Goal: Task Accomplishment & Management: Manage account settings

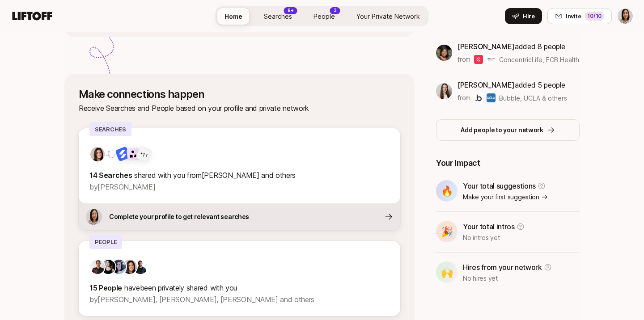
scroll to position [295, 0]
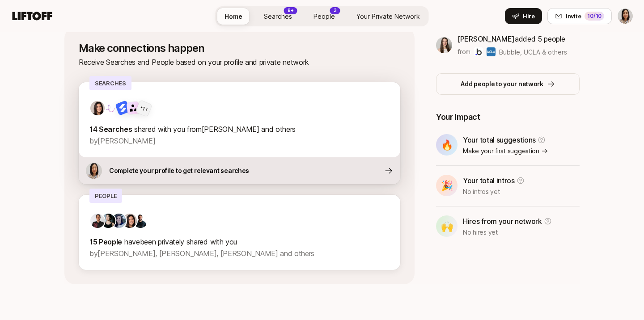
click at [292, 165] on div "Complete your profile to get relevant searches" at bounding box center [240, 170] width 322 height 27
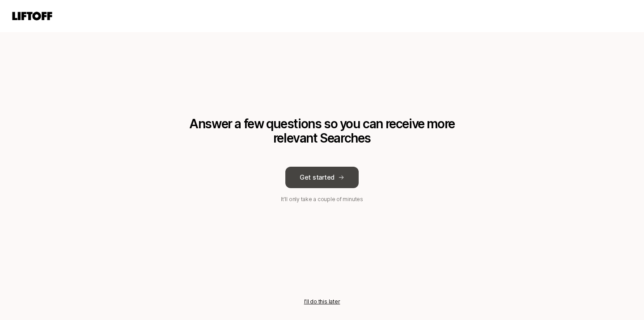
click at [330, 177] on button "Get started" at bounding box center [321, 177] width 73 height 21
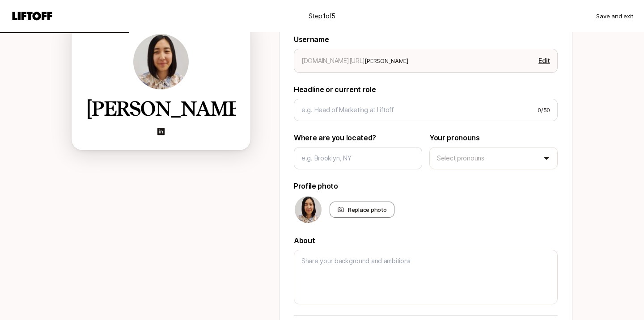
scroll to position [103, 0]
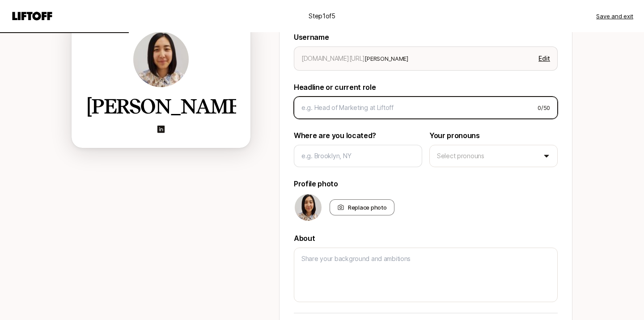
click at [350, 104] on input at bounding box center [415, 107] width 229 height 11
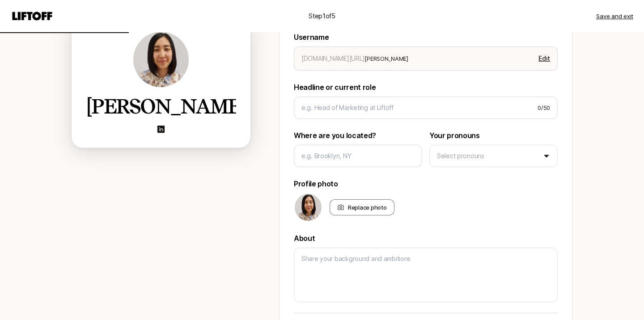
click at [376, 89] on p "Headline or current role" at bounding box center [426, 87] width 264 height 12
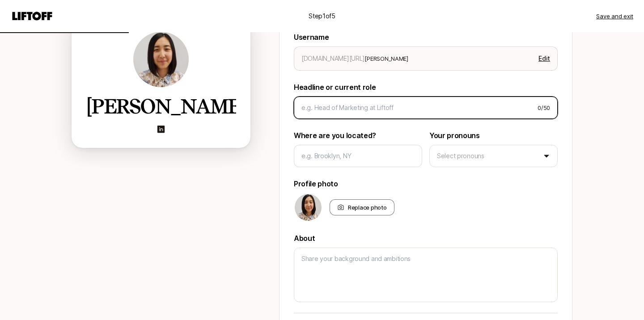
click at [359, 109] on input at bounding box center [415, 107] width 229 height 11
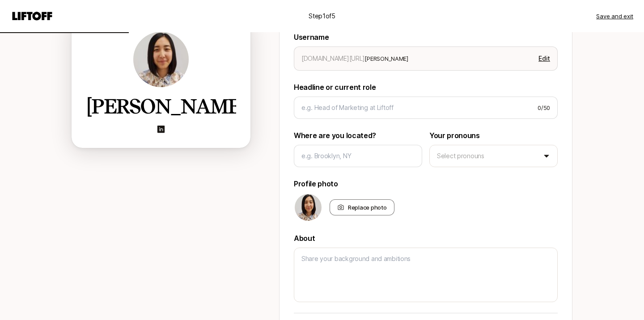
click at [310, 133] on p "Where are you located?" at bounding box center [358, 136] width 128 height 12
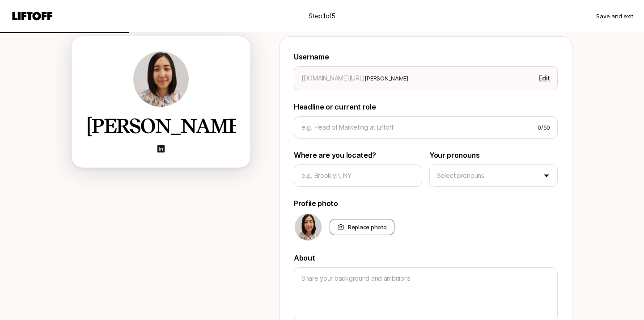
scroll to position [62, 0]
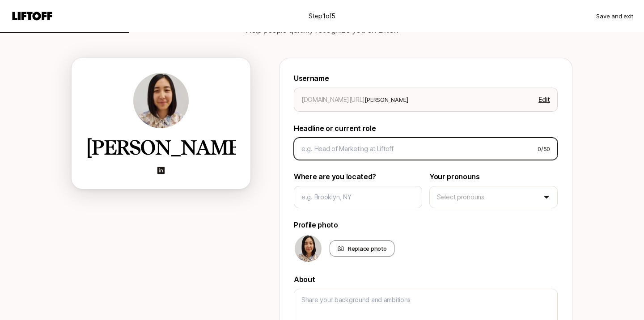
click at [328, 144] on input at bounding box center [415, 149] width 229 height 11
type textarea "x"
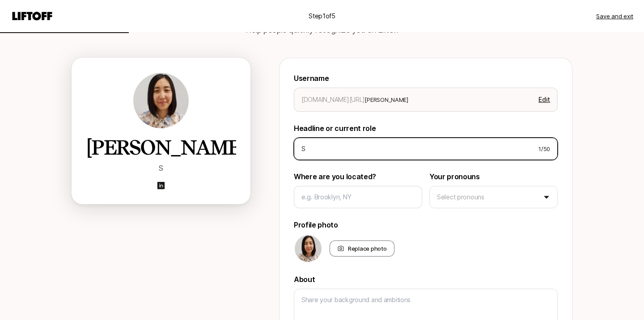
type input "Se"
type textarea "x"
type input "Sen"
type textarea "x"
type input "Seni"
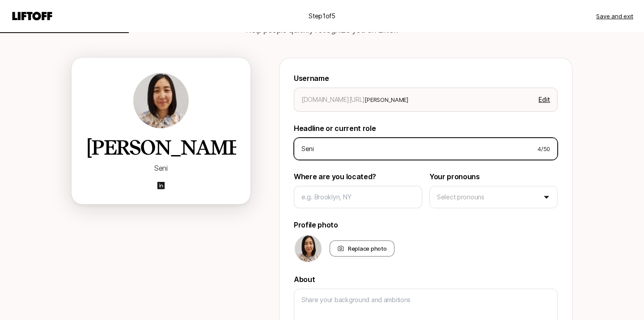
type textarea "x"
type input "Senio"
type textarea "x"
type input "Senior"
type textarea "x"
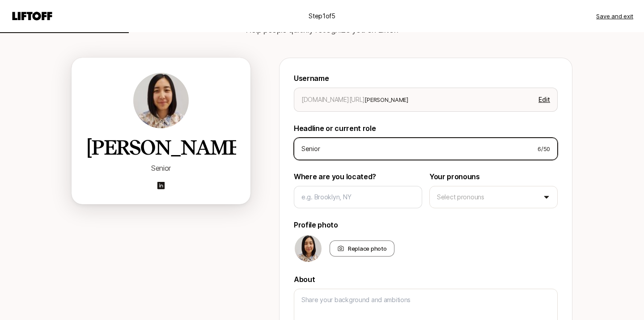
type input "Senior"
type textarea "x"
type input "Senior p"
type textarea "x"
type input "Senior pro"
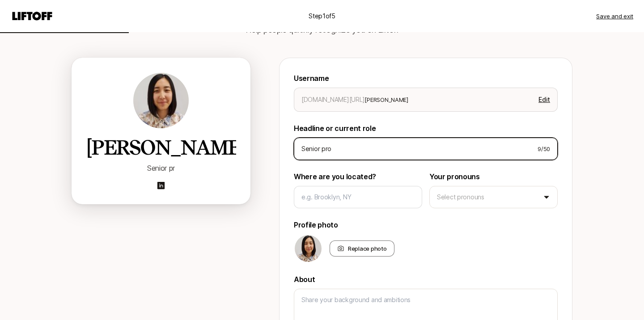
type textarea "x"
type input "Senior produ"
type textarea "x"
type input "Senior produc"
type textarea "x"
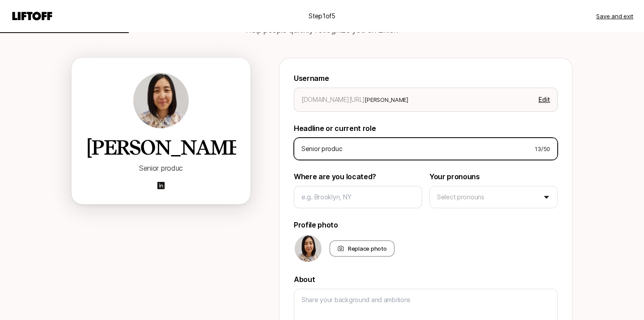
type input "Senior product"
type textarea "x"
type input "Senior product"
type textarea "x"
type input "Senior product d"
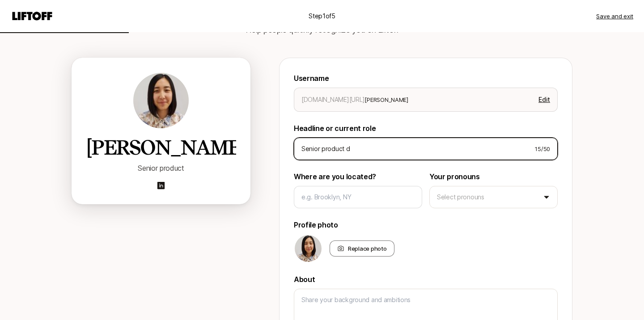
type textarea "x"
type input "Senior product de"
type textarea "x"
type input "Senior product dei"
type textarea "x"
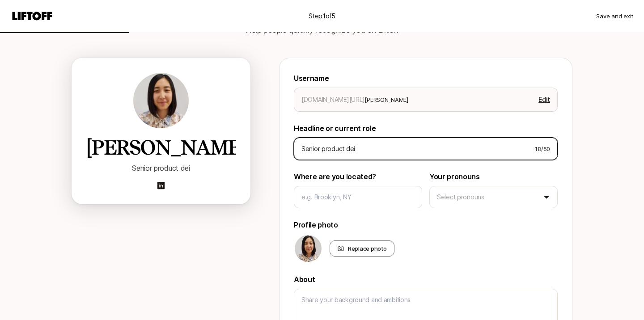
type input "Senior product de"
type textarea "x"
type input "Senior product des"
type textarea "x"
type input "Senior product desi"
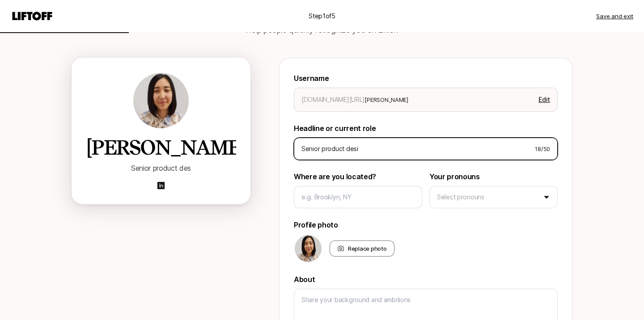
type textarea "x"
type input "Senior product desig"
type textarea "x"
type input "Senior product design"
type textarea "x"
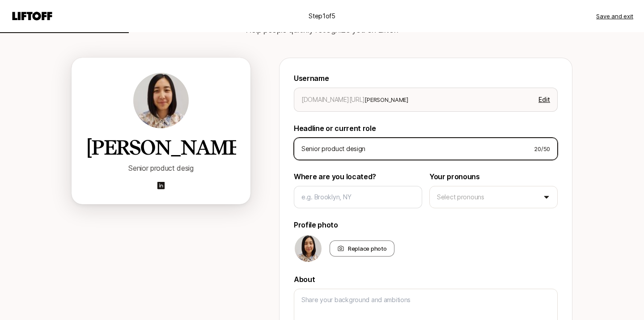
type input "Senior product designe"
type textarea "x"
drag, startPoint x: 319, startPoint y: 149, endPoint x: 291, endPoint y: 149, distance: 28.2
click at [291, 149] on div "Username [DOMAIN_NAME][URL] [PERSON_NAME]-xu Edit Headline or current role Seni…" at bounding box center [425, 265] width 293 height 415
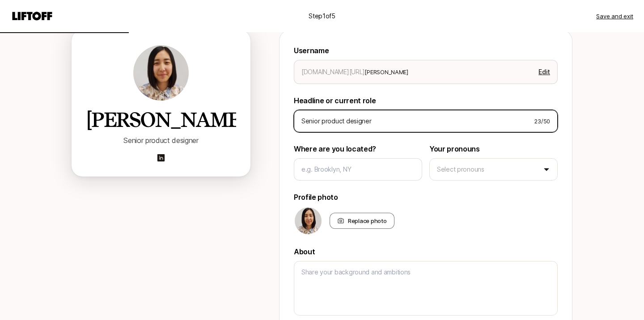
scroll to position [91, 0]
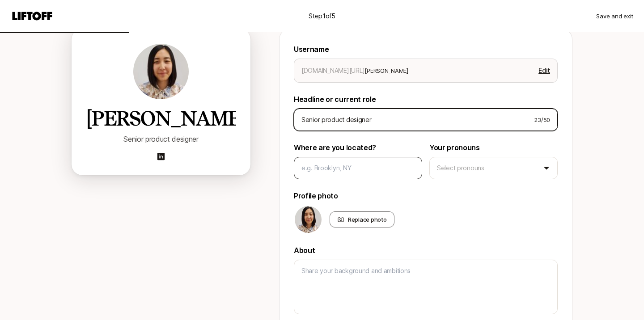
type input "Senior product designer"
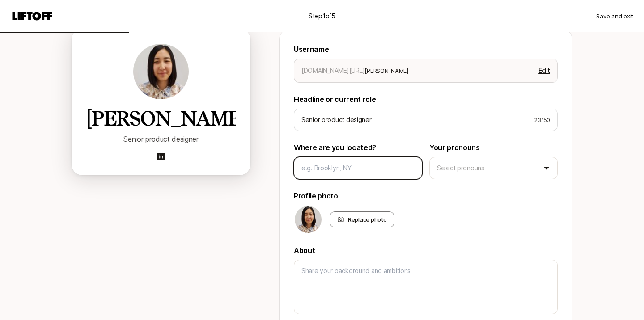
click at [322, 166] on input at bounding box center [357, 168] width 113 height 11
type textarea "x"
type input "L"
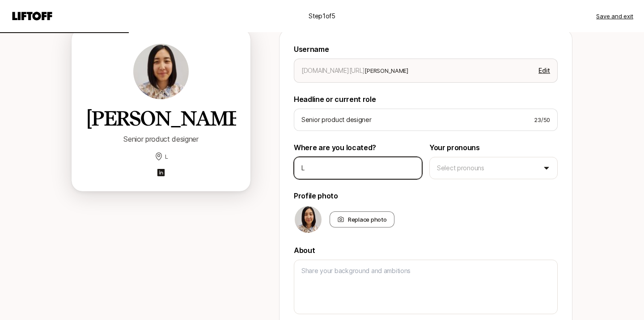
type textarea "x"
type input "Lo"
type textarea "x"
type input "Los"
type textarea "x"
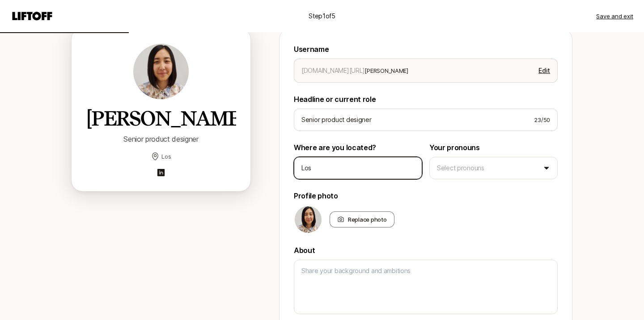
type input "Los A"
type textarea "x"
type input "Los An"
type textarea "x"
type input "Los Ang"
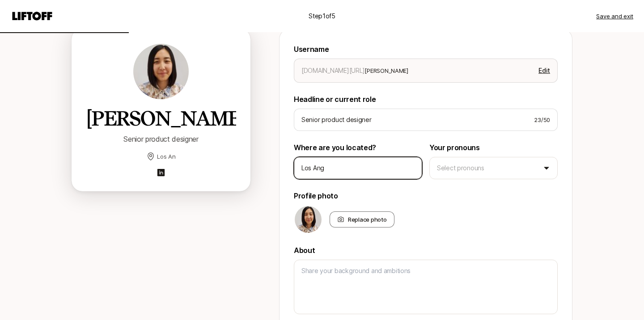
type textarea "x"
type input "Los Ange"
type textarea "x"
type input "Los Angel"
type textarea "x"
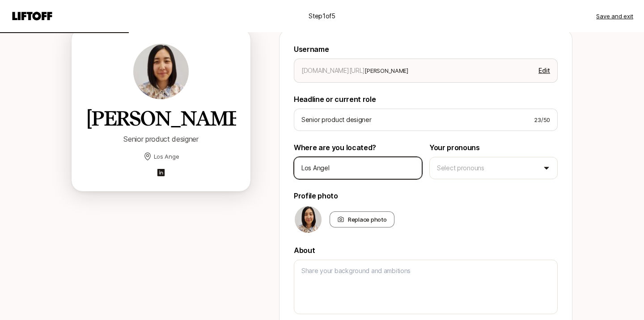
type input "Los Angele"
type textarea "x"
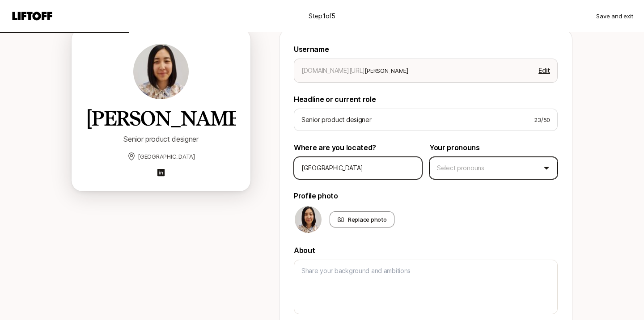
type input "[GEOGRAPHIC_DATA]"
click at [451, 159] on html "Step 1 of 5 Save and exit Add your bio Help people quickly recognize you on Lif…" at bounding box center [322, 69] width 644 height 320
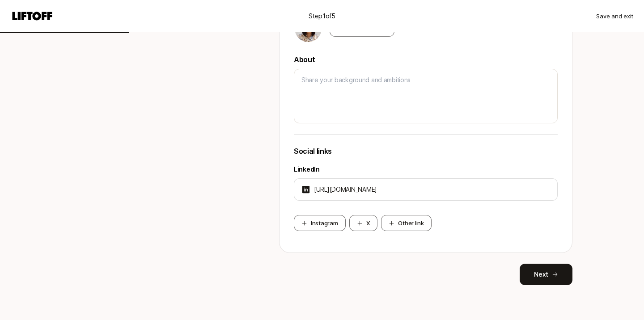
scroll to position [283, 0]
click at [534, 268] on button "Next" at bounding box center [546, 273] width 53 height 21
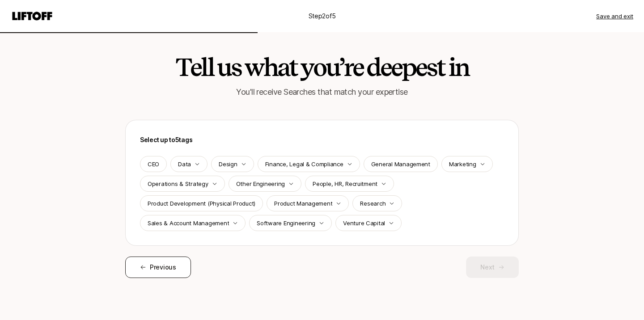
click at [152, 271] on span "Previous" at bounding box center [163, 267] width 26 height 11
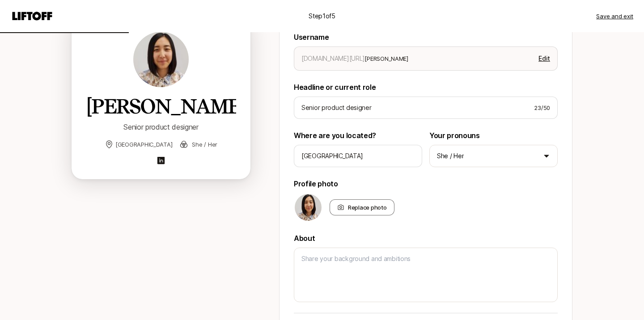
scroll to position [135, 0]
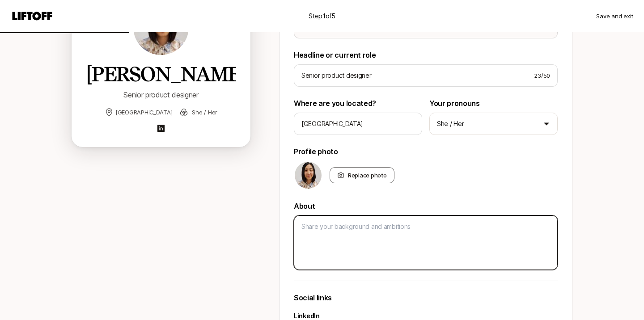
click at [338, 235] on textarea at bounding box center [426, 243] width 264 height 55
type textarea "x"
type textarea "L"
type textarea "x"
type textarea "Le"
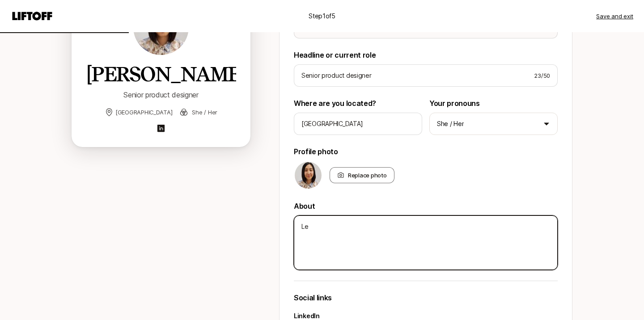
type textarea "x"
type textarea "Lea"
type textarea "x"
type textarea "Lead"
type textarea "x"
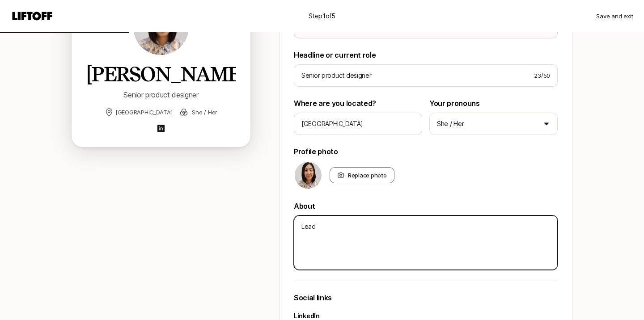
type textarea "Leadi"
type textarea "x"
type textarea "Leadin"
type textarea "x"
type textarea "Leading"
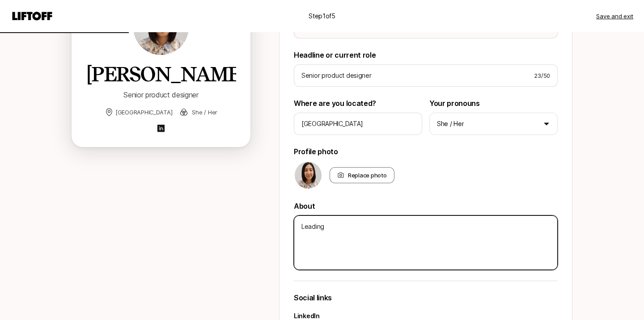
type textarea "x"
type textarea "Leading"
type textarea "x"
type textarea "Leading d"
type textarea "x"
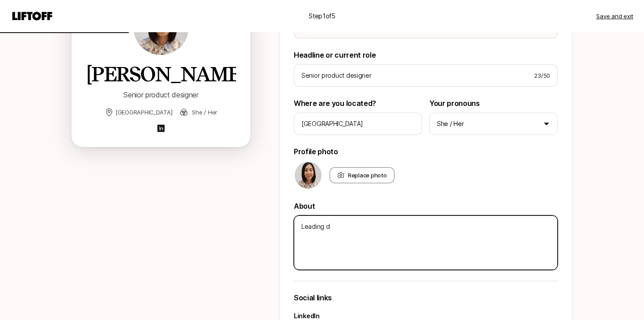
type textarea "Leading de"
type textarea "x"
type textarea "Leading des"
type textarea "x"
type textarea "Leading desi"
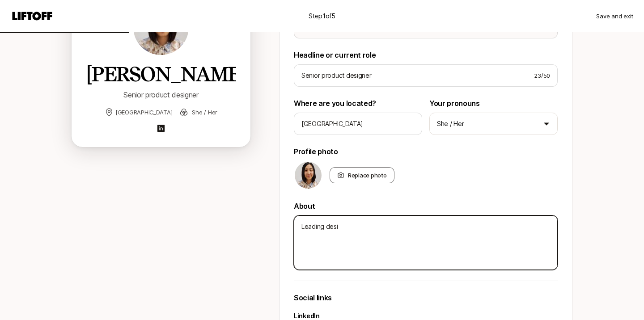
type textarea "x"
type textarea "Leading desig"
type textarea "x"
type textarea "Leading design"
type textarea "x"
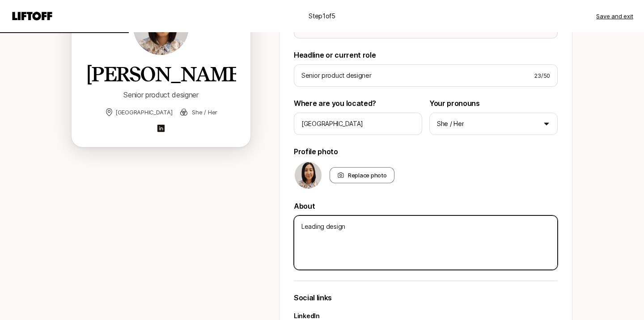
type textarea "Leading design"
type textarea "x"
type textarea "Leading design f"
type textarea "x"
type textarea "Leading design fo"
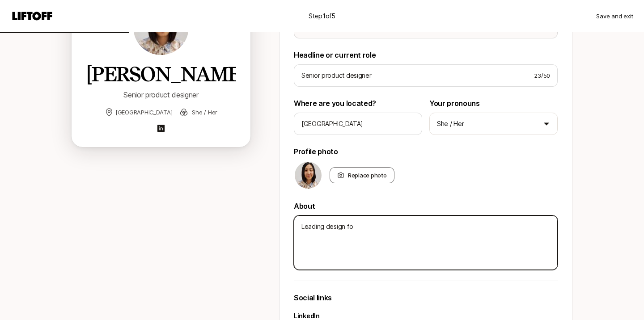
type textarea "x"
type textarea "Leading design for"
type textarea "x"
type textarea "Leading design fo"
type textarea "x"
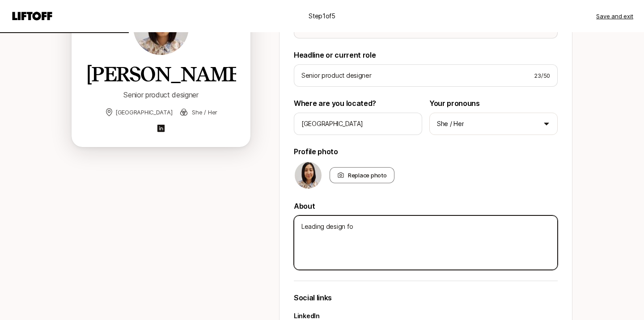
type textarea "Leading design f"
type textarea "x"
type textarea "Leading design"
type textarea "x"
type textarea "Leading design a"
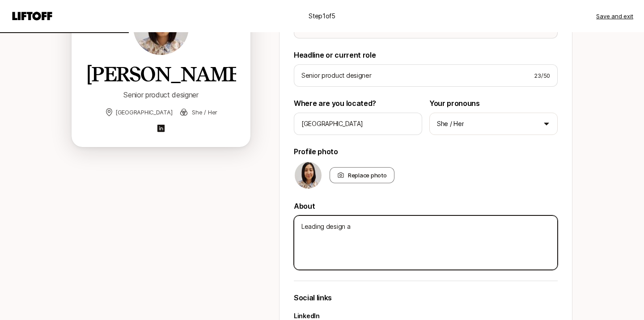
type textarea "x"
type textarea "Leading design a"
type textarea "x"
type textarea "Leading design a"
type textarea "x"
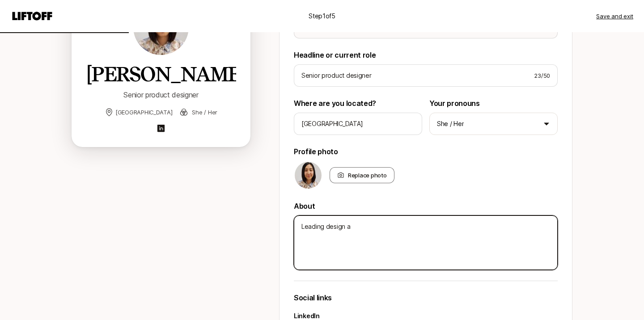
type textarea "Leading design at"
type textarea "x"
type textarea "Leading design a"
type textarea "x"
type textarea "Leading design"
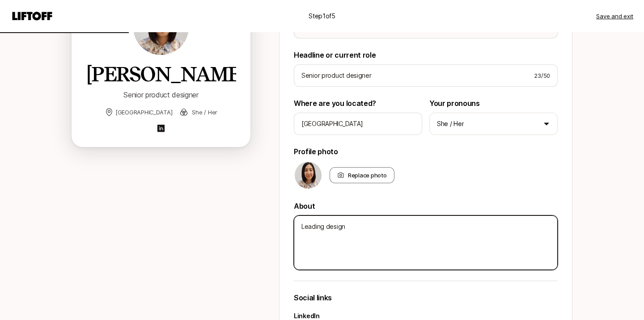
type textarea "x"
type textarea "Leading design f"
type textarea "x"
type textarea "Leading design fo"
type textarea "x"
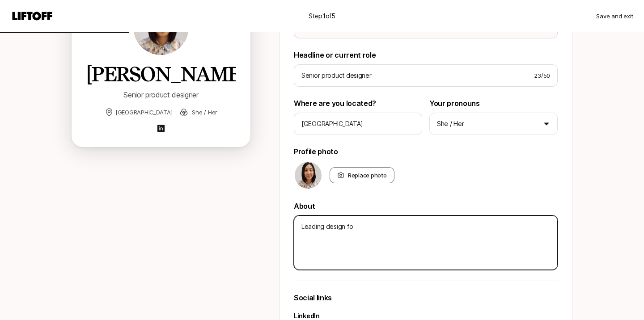
type textarea "Leading design for"
type textarea "x"
type textarea "Leading design for"
type textarea "x"
type textarea "Leading design for c"
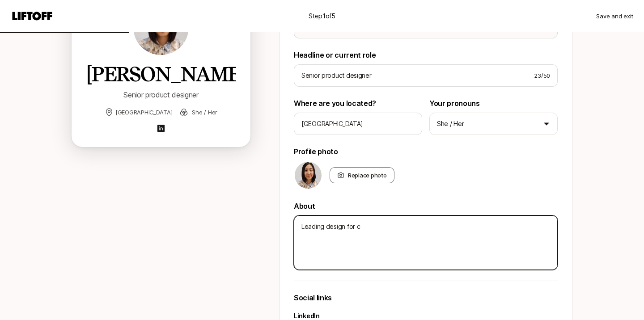
type textarea "x"
type textarea "Leading design for ca"
type textarea "x"
type textarea "Leading design for cal"
type textarea "x"
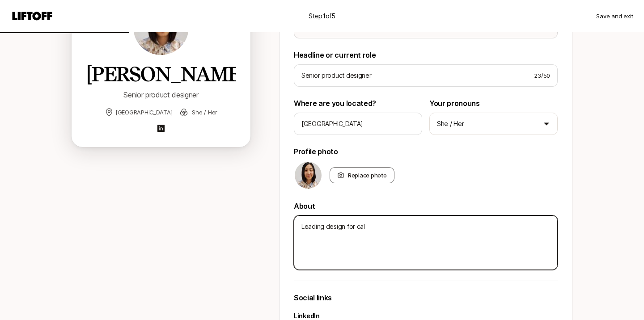
type textarea "Leading design for [PERSON_NAME]"
type textarea "x"
type textarea "Leading design for [PERSON_NAME]"
type textarea "x"
type textarea "Leading design for [PERSON_NAME]"
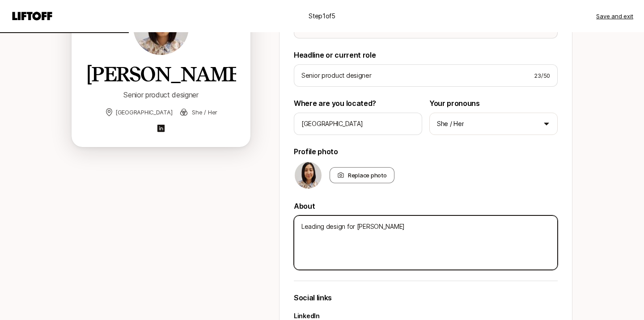
type textarea "x"
type textarea "Leading design for [PERSON_NAME]"
type textarea "x"
type textarea "Leading design for calendar"
type textarea "x"
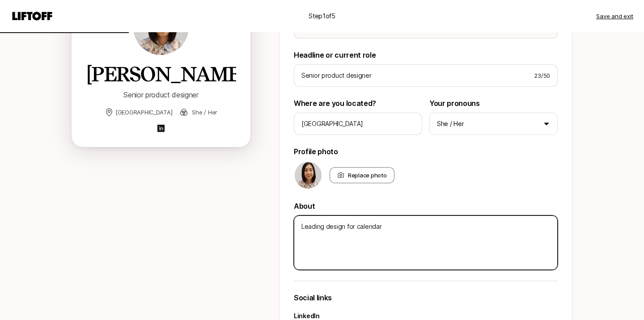
type textarea "Leading design for calendar a"
type textarea "x"
type textarea "Leading design for calendar an"
type textarea "x"
type textarea "Leading design for calendar and"
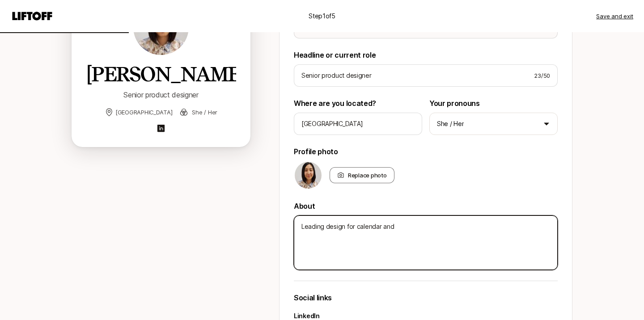
type textarea "x"
type textarea "Leading design for calendar and"
type textarea "x"
type textarea "Leading design for calendar and T"
type textarea "x"
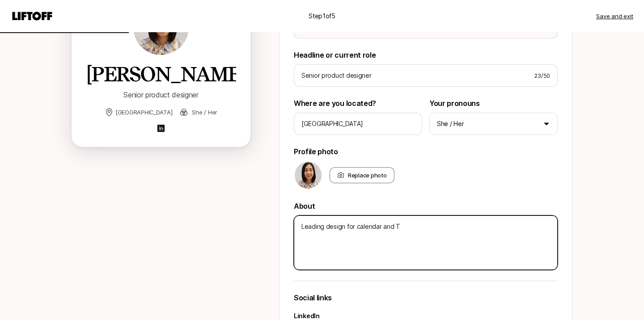
type textarea "Leading design for calendar and Te"
type textarea "x"
type textarea "Leading design for calendar and Tele"
type textarea "x"
type textarea "Leading design for calendar and Teleh"
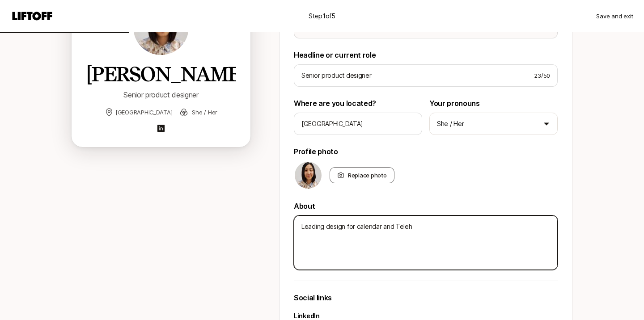
type textarea "x"
type textarea "Leading design for calendar and Telehea"
type textarea "x"
type textarea "Leading design for calendar and Teleheal"
type textarea "x"
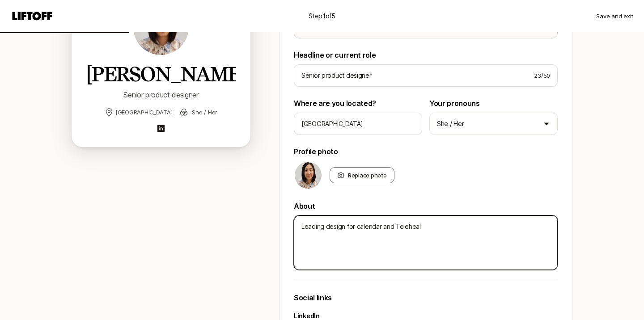
type textarea "Leading design for calendar and Telehealt"
type textarea "x"
type textarea "Leading design for calendar and Telehealth"
type textarea "x"
type textarea "Leading design for calendar and Telehealth"
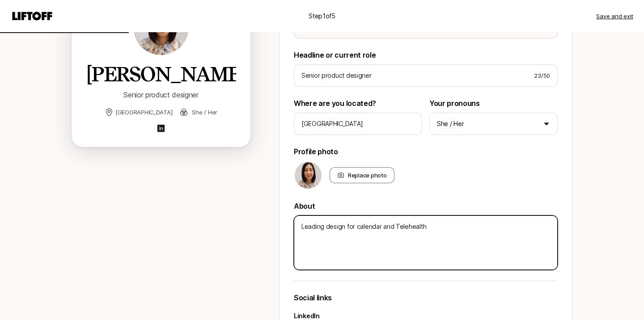
type textarea "x"
type textarea "Leading design for calendar and Telehealth a"
type textarea "x"
type textarea "Leading design for calendar and Telehealth at"
type textarea "x"
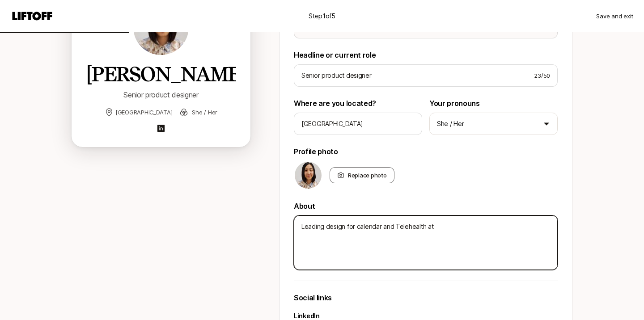
type textarea "Leading design for calendar and Telehealth at"
type textarea "x"
type textarea "Leading design for calendar and Telehealth at S"
type textarea "x"
type textarea "Leading design for calendar and Telehealth at [GEOGRAPHIC_DATA]"
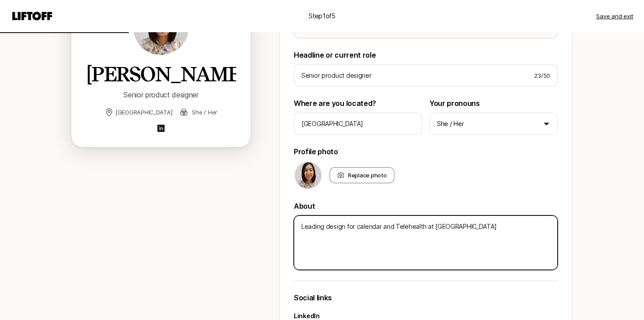
type textarea "x"
type textarea "Leading design for calendar and Telehealth at Sim"
type textarea "x"
type textarea "Leading design for calendar and Telehealth at [GEOGRAPHIC_DATA]"
type textarea "x"
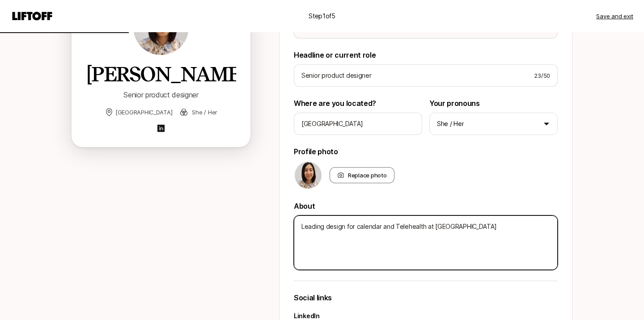
type textarea "Leading design for calendar and Telehealth at [GEOGRAPHIC_DATA]"
type textarea "x"
type textarea "Leading design for calendar and Telehealth at [GEOGRAPHIC_DATA]"
type textarea "x"
type textarea "Leading design for calendar and Telehealth at Sim"
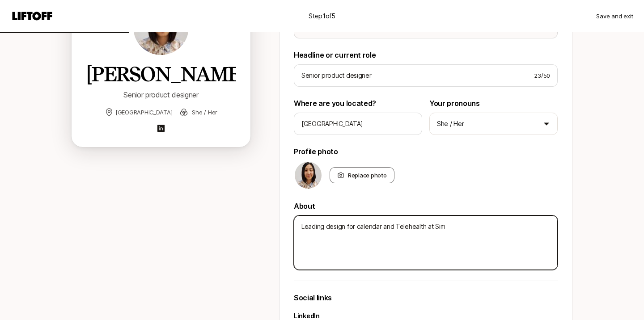
type textarea "x"
type textarea "Leading design for calendar and Telehealth at [GEOGRAPHIC_DATA]"
type textarea "x"
type textarea "Leading design for calendar and Telehealth at [GEOGRAPHIC_DATA]"
type textarea "x"
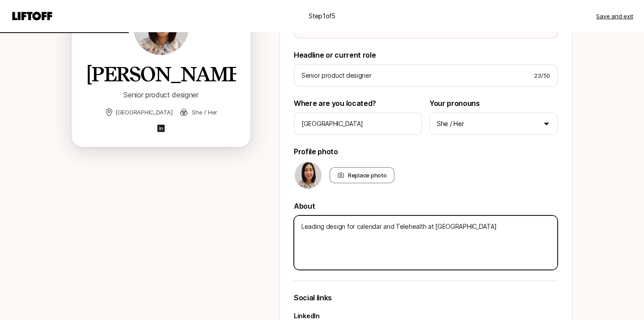
type textarea "Leading design for calendar and Telehealth at Simple"
type textarea "x"
type textarea "Leading design for calendar and Telehealth at SimpleP"
type textarea "x"
type textarea "Leading design for calendar and Telehealth at SimplePr"
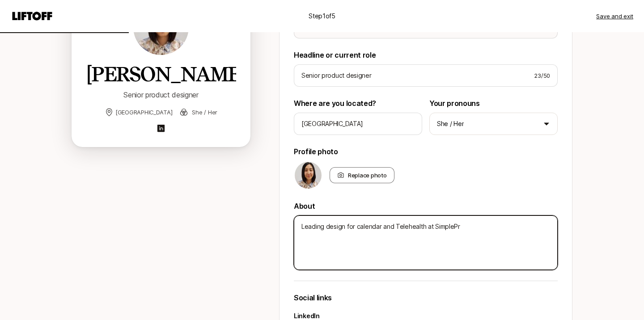
type textarea "x"
type textarea "Leading design for calendar and Telehealth at [GEOGRAPHIC_DATA]"
click at [514, 227] on textarea "Leading design for calendar and Telehealth at SimplePractice, 15M+ users, 9+ ye…" at bounding box center [426, 243] width 264 height 55
click at [476, 227] on textarea "Leading design for calendar and Telehealth at SimplePractice, 15M+ users. 9+ ye…" at bounding box center [426, 243] width 264 height 55
click at [528, 228] on textarea "Leading design for calendar and Telehealth at SimplePractice with 15M+ users. 9…" at bounding box center [426, 243] width 264 height 55
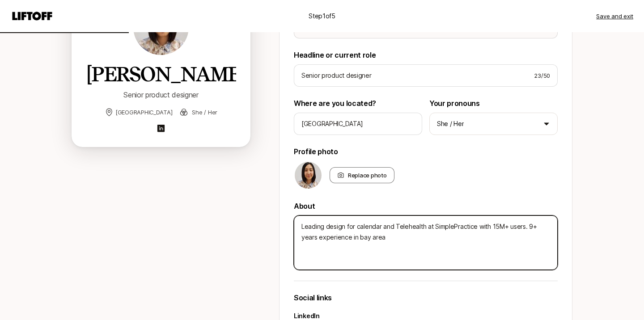
click at [508, 248] on textarea "Leading design for calendar and Telehealth at SimplePractice with 15M+ users. 9…" at bounding box center [426, 243] width 264 height 55
drag, startPoint x: 385, startPoint y: 237, endPoint x: 512, endPoint y: 236, distance: 127.4
click at [512, 236] on textarea "Leading design for calendar and Telehealth at SimplePractice with 15M+ users. 9…" at bounding box center [426, 243] width 264 height 55
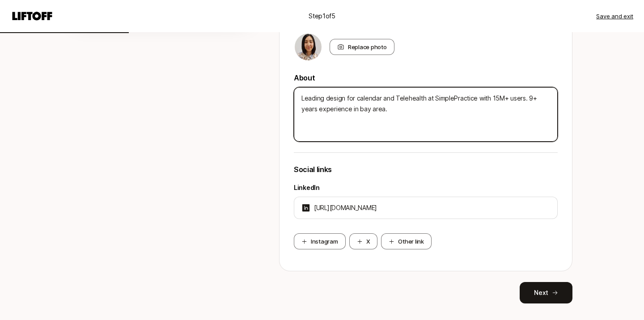
scroll to position [263, 0]
drag, startPoint x: 531, startPoint y: 105, endPoint x: 523, endPoint y: 101, distance: 9.6
click at [523, 101] on textarea "Leading design for calendar and Telehealth at SimplePractice with 15M+ users. 9…" at bounding box center [426, 115] width 264 height 55
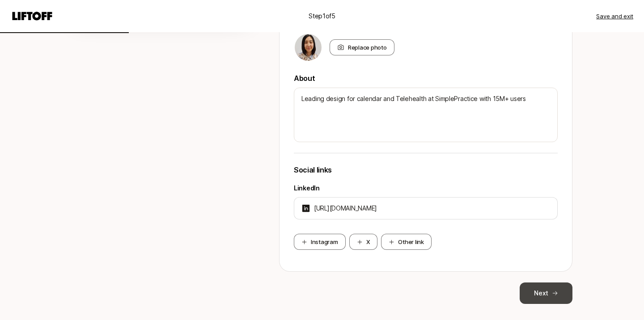
click at [553, 293] on icon at bounding box center [555, 293] width 6 height 6
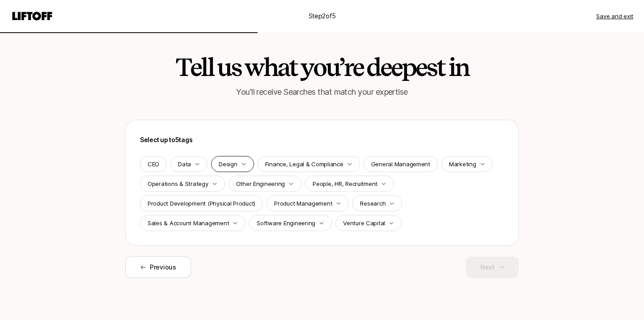
click at [241, 165] on icon "button" at bounding box center [243, 163] width 5 height 5
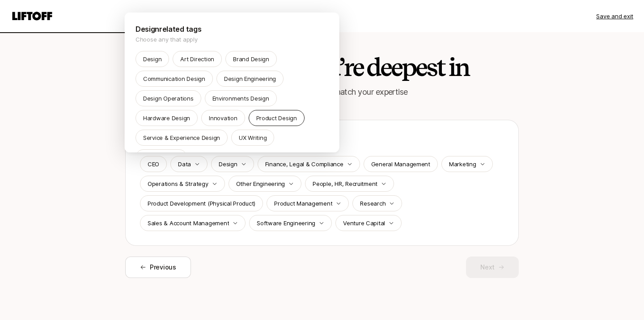
click at [264, 114] on p "Product Design" at bounding box center [276, 118] width 41 height 9
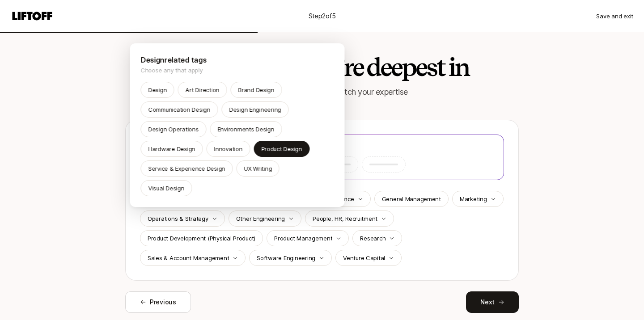
click at [480, 241] on html "Step 2 of 5 Save and exit Tell us what you’re deepest in You'll receive Searche…" at bounding box center [322, 160] width 644 height 320
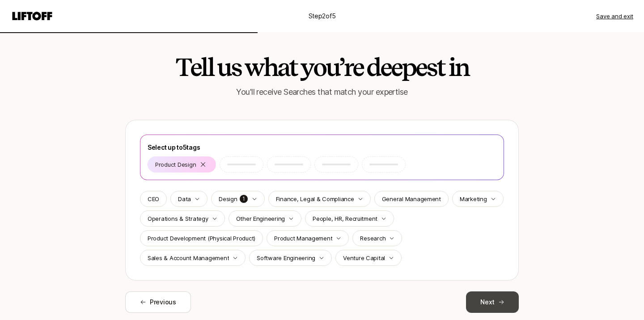
click at [483, 298] on button "Next" at bounding box center [492, 302] width 53 height 21
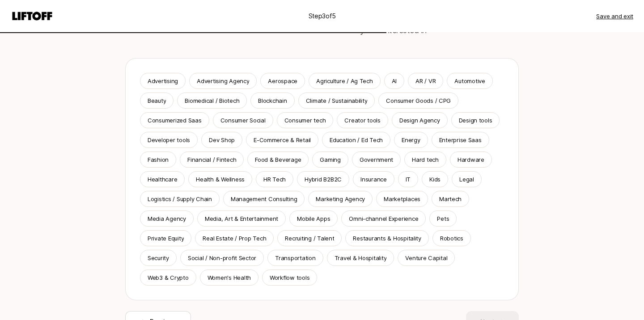
scroll to position [62, 0]
click at [172, 177] on p "Healthcare" at bounding box center [163, 178] width 30 height 9
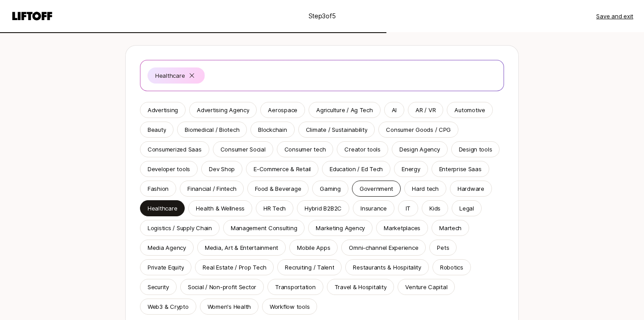
scroll to position [77, 0]
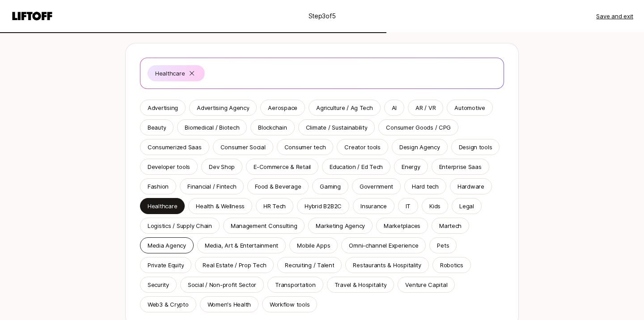
click at [170, 203] on p "Healthcare" at bounding box center [163, 206] width 30 height 9
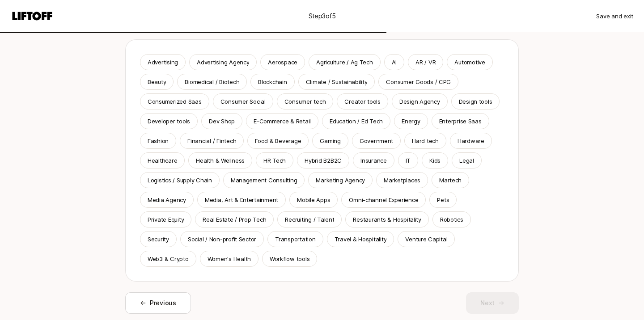
scroll to position [72, 0]
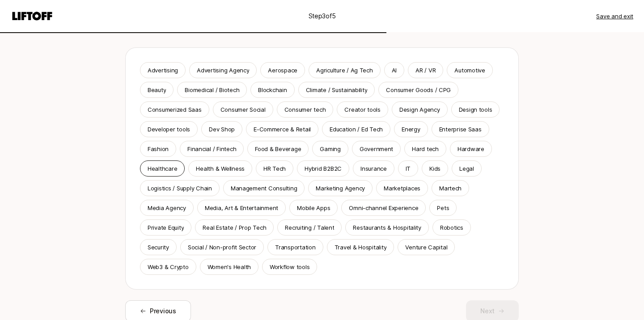
click at [165, 168] on p "Healthcare" at bounding box center [163, 168] width 30 height 9
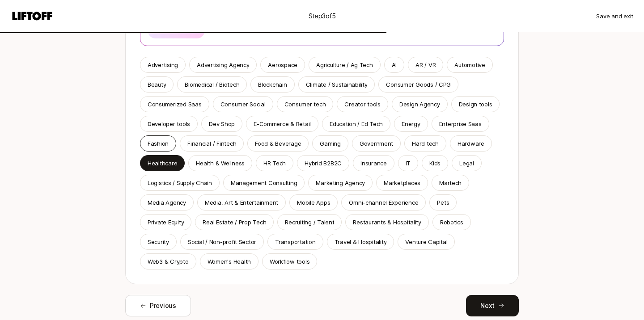
scroll to position [120, 0]
click at [214, 264] on p "Women's Health" at bounding box center [228, 261] width 43 height 9
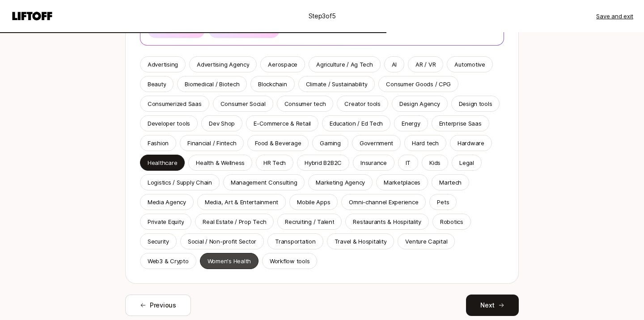
click at [214, 264] on p "Women's Health" at bounding box center [228, 261] width 43 height 9
click at [311, 200] on p "Mobile Apps" at bounding box center [313, 202] width 33 height 9
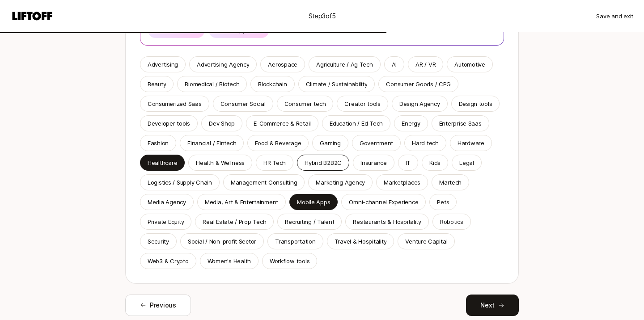
click at [313, 169] on div "Hybrid B2B2C" at bounding box center [323, 163] width 52 height 16
click at [470, 129] on div "Enterprise Saas" at bounding box center [461, 123] width 58 height 16
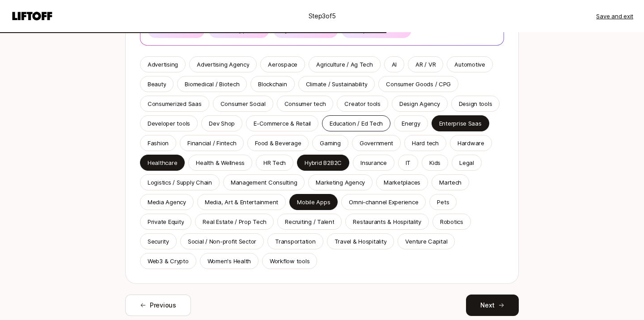
click at [351, 127] on p "Education / Ed Tech" at bounding box center [356, 123] width 53 height 9
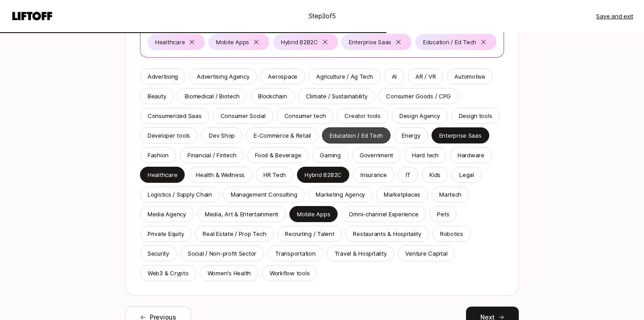
scroll to position [123, 0]
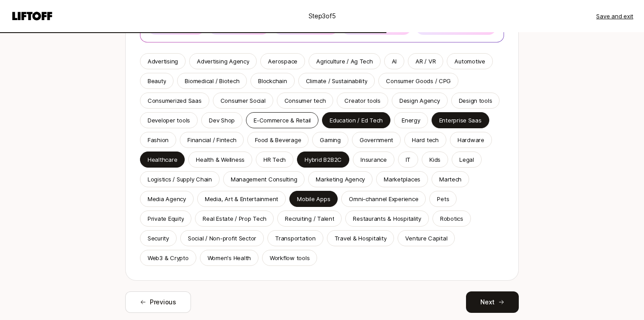
click at [288, 116] on p "E-Commerce & Retail" at bounding box center [282, 120] width 57 height 9
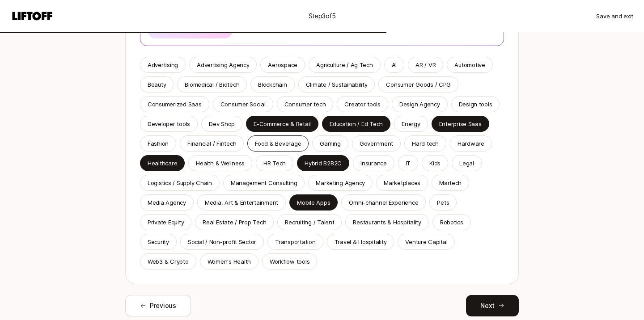
scroll to position [140, 0]
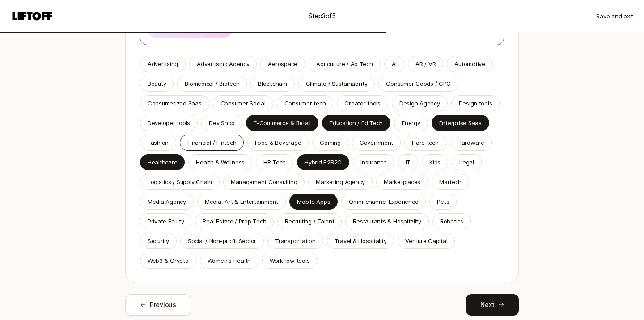
click at [229, 142] on p "Financial / Fintech" at bounding box center [211, 142] width 49 height 9
click at [267, 144] on p "Food & Beverage" at bounding box center [278, 142] width 46 height 9
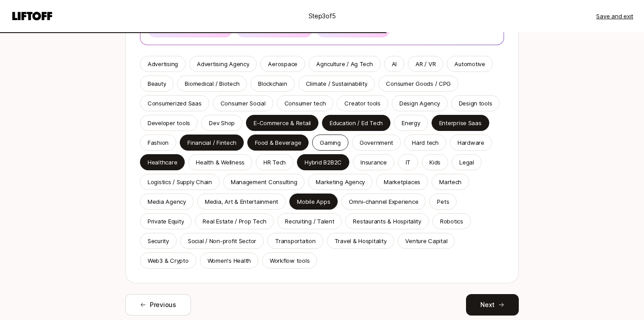
click at [336, 141] on p "Gaming" at bounding box center [330, 142] width 21 height 9
click at [337, 141] on div "Gaming" at bounding box center [330, 143] width 36 height 16
click at [332, 144] on p "Gaming" at bounding box center [330, 142] width 21 height 9
click at [380, 144] on p "Government" at bounding box center [377, 142] width 34 height 9
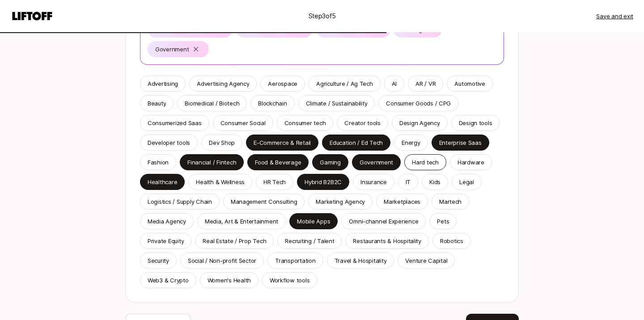
click at [428, 160] on p "Hard tech" at bounding box center [425, 162] width 27 height 9
click at [457, 164] on p "Hardware" at bounding box center [470, 162] width 27 height 9
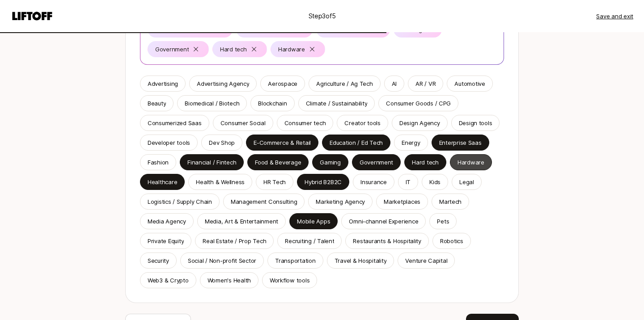
click at [457, 164] on p "Hardware" at bounding box center [470, 162] width 27 height 9
click at [231, 129] on div "Consumer Social" at bounding box center [243, 123] width 60 height 16
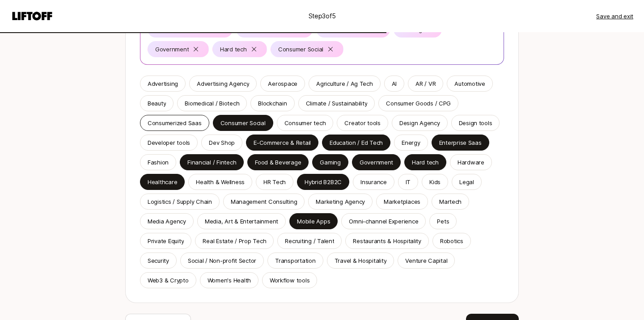
click at [186, 125] on p "Consumerized Saas" at bounding box center [175, 123] width 54 height 9
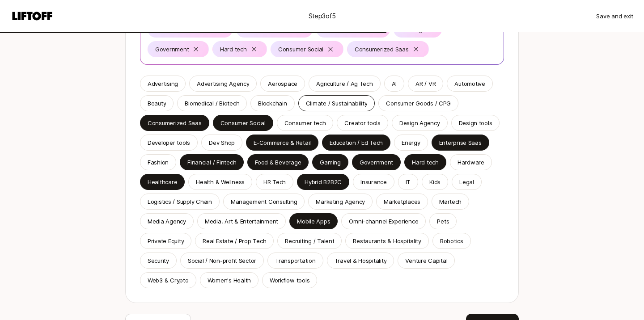
click at [345, 103] on p "Climate / Sustainability" at bounding box center [337, 103] width 62 height 9
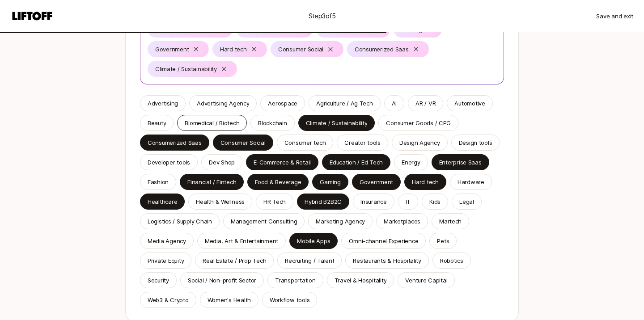
click at [234, 119] on p "Biomedical / Biotech" at bounding box center [212, 123] width 55 height 9
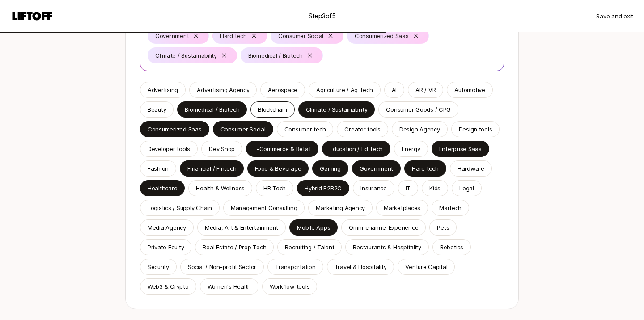
scroll to position [155, 0]
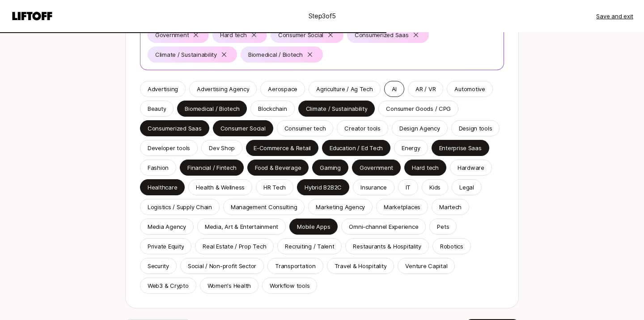
click at [386, 87] on div "AI" at bounding box center [394, 89] width 20 height 16
click at [454, 91] on p "Automotive" at bounding box center [469, 89] width 30 height 9
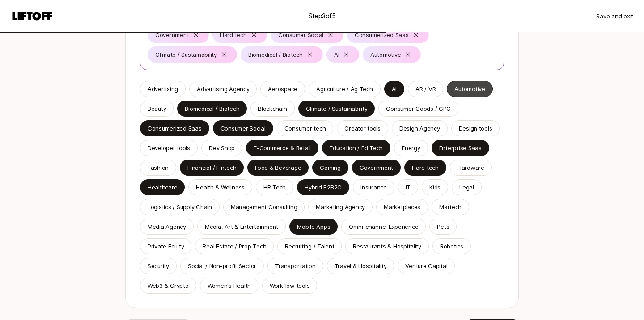
click at [454, 91] on p "Automotive" at bounding box center [469, 89] width 30 height 9
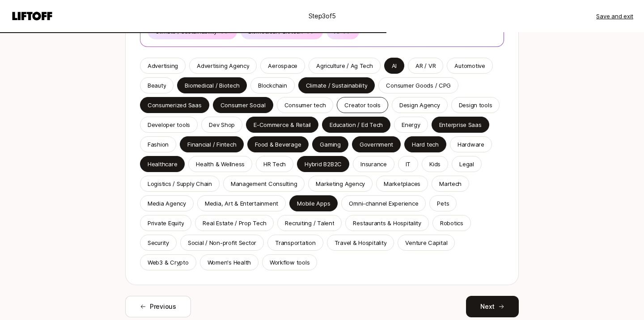
click at [364, 104] on p "Creator tools" at bounding box center [362, 105] width 36 height 9
click at [401, 107] on p "Design Agency" at bounding box center [419, 105] width 41 height 9
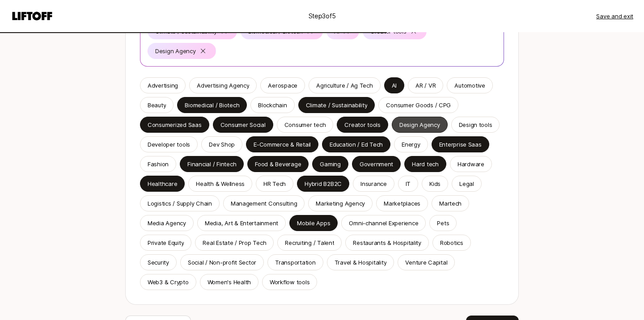
click at [401, 120] on p "Design Agency" at bounding box center [419, 124] width 41 height 9
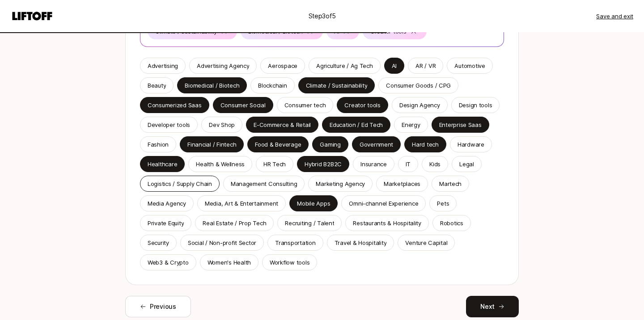
click at [194, 186] on p "Logistics / Supply Chain" at bounding box center [180, 183] width 64 height 9
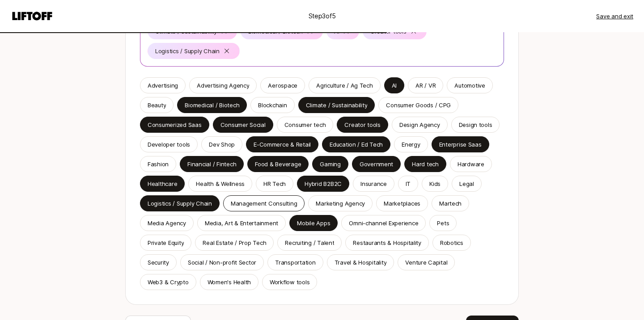
click at [248, 197] on div "Management Consulting" at bounding box center [264, 203] width 82 height 16
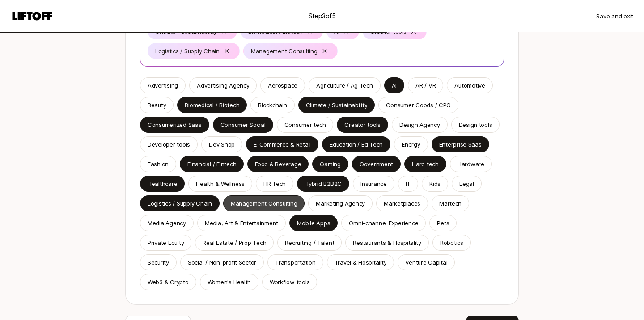
click at [287, 202] on p "Management Consulting" at bounding box center [264, 203] width 67 height 9
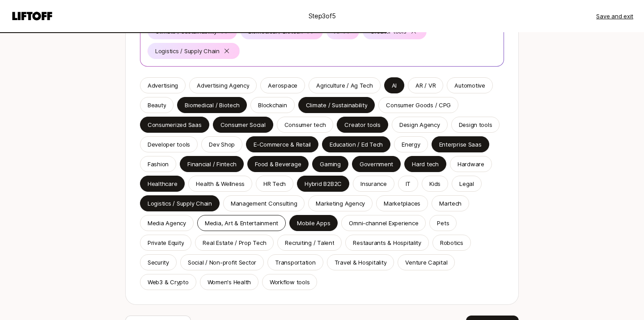
click at [223, 225] on p "Media, Art & Entertainment" at bounding box center [241, 223] width 73 height 9
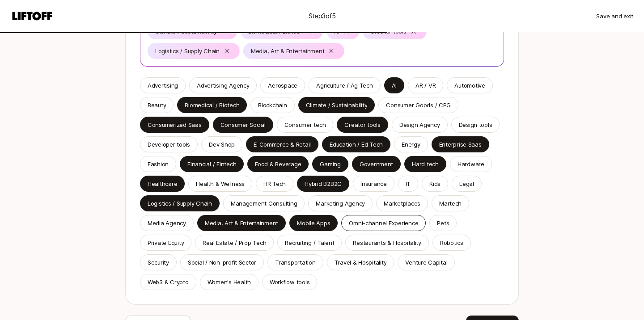
click at [350, 225] on p "Omni-channel Experience" at bounding box center [383, 223] width 69 height 9
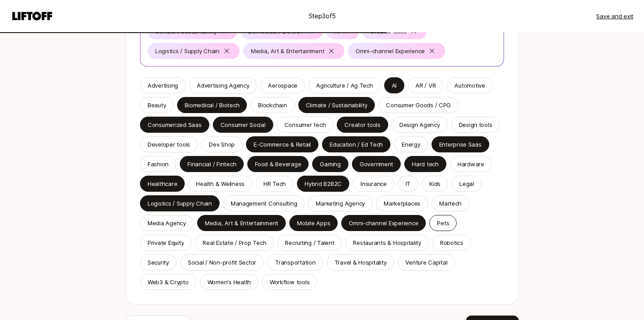
click at [447, 222] on div "Pets" at bounding box center [442, 223] width 27 height 16
click at [180, 240] on p "Private Equity" at bounding box center [166, 242] width 36 height 9
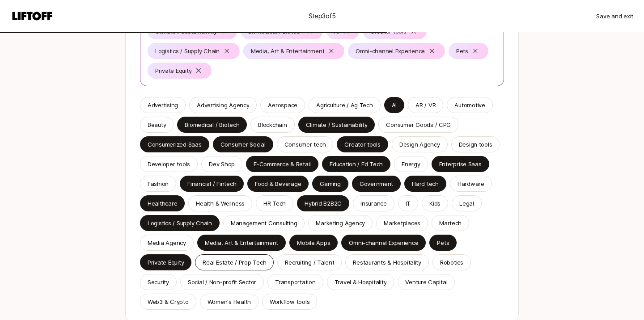
click at [231, 268] on div "Real Estate / Prop Tech" at bounding box center [234, 262] width 79 height 16
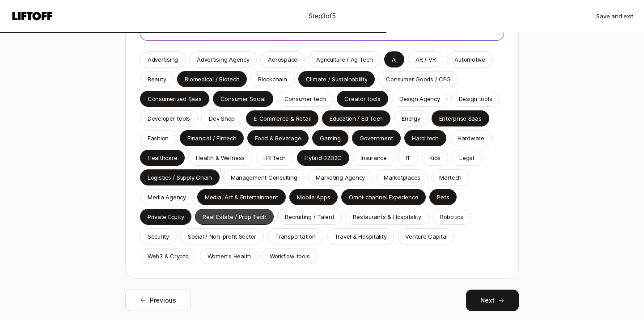
scroll to position [236, 0]
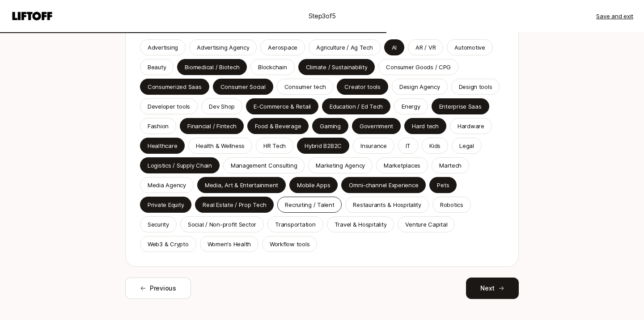
click at [293, 212] on div "Recruiting / Talent" at bounding box center [309, 205] width 64 height 16
click at [298, 211] on div "Recruiting / Talent" at bounding box center [309, 205] width 64 height 16
click at [353, 207] on p "Restaurants & Hospitality" at bounding box center [387, 204] width 68 height 9
click at [322, 206] on p "Recruiting / Talent" at bounding box center [309, 204] width 49 height 9
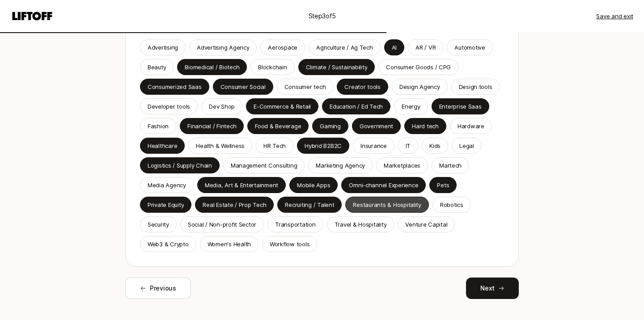
click at [353, 208] on p "Restaurants & Hospitality" at bounding box center [387, 204] width 68 height 9
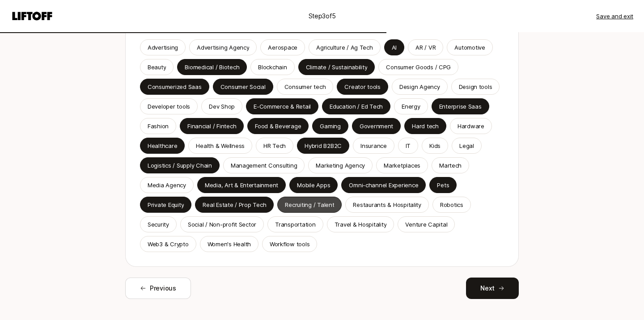
click at [315, 209] on p "Recruiting / Talent" at bounding box center [309, 204] width 49 height 9
click at [205, 222] on p "Social / Non-profit Sector" at bounding box center [222, 224] width 68 height 9
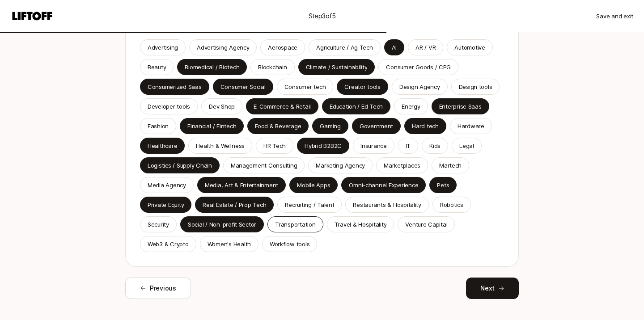
click at [283, 226] on p "Transportation" at bounding box center [295, 224] width 40 height 9
click at [334, 223] on p "Travel & Hospitality" at bounding box center [360, 224] width 52 height 9
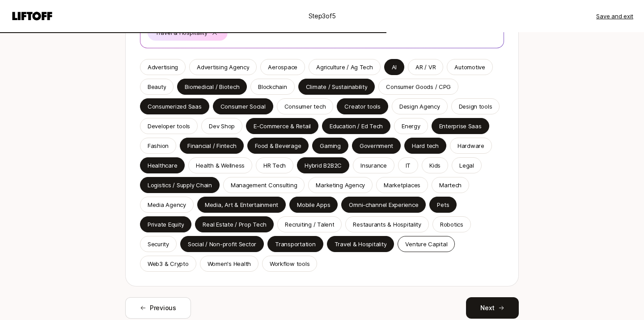
click at [407, 245] on p "Venture Capital" at bounding box center [426, 244] width 42 height 9
click at [176, 265] on p "Web3 & Crypto" at bounding box center [168, 263] width 41 height 9
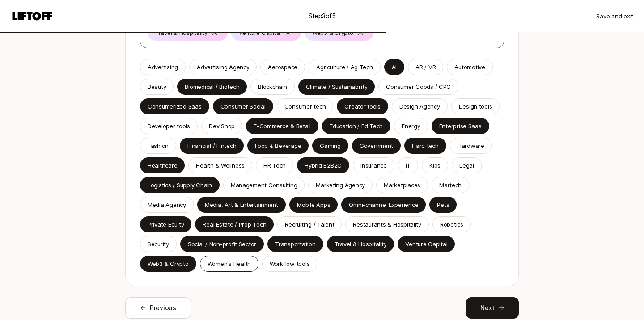
click at [203, 265] on div "Women's Health" at bounding box center [229, 264] width 59 height 16
click at [256, 268] on div "Advertising Advertising Agency Aerospace Agriculture / Ag Tech AI AR / VR Autom…" at bounding box center [322, 165] width 364 height 213
click at [270, 267] on p "Workflow tools" at bounding box center [290, 263] width 40 height 9
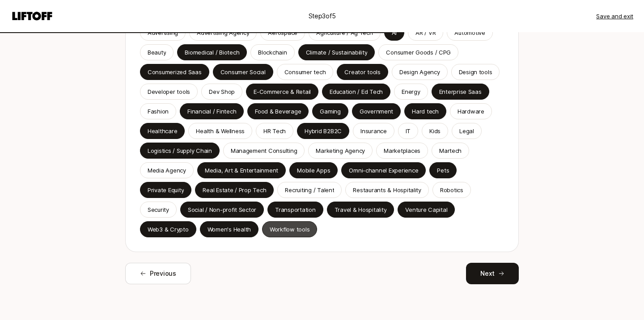
scroll to position [286, 0]
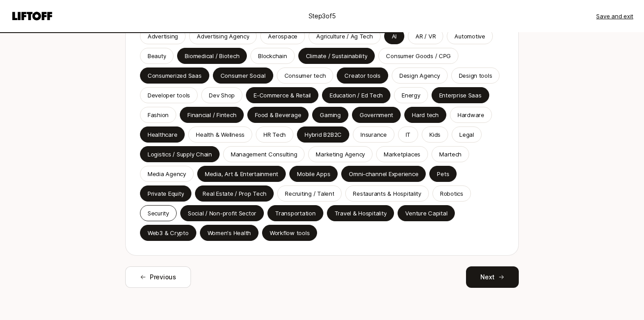
click at [160, 216] on p "Security" at bounding box center [158, 213] width 21 height 9
click at [449, 192] on p "Robotics" at bounding box center [451, 193] width 23 height 9
click at [401, 195] on p "Restaurants & Hospitality" at bounding box center [387, 193] width 68 height 9
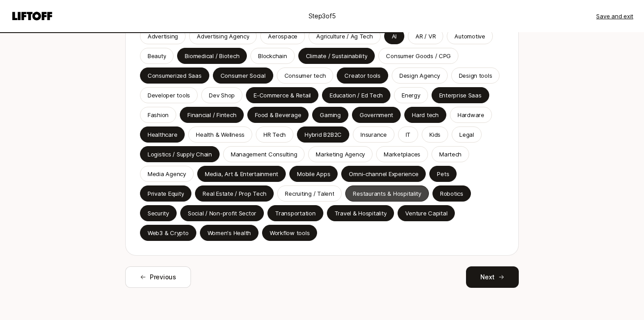
click at [347, 191] on div "Restaurants & Hospitality" at bounding box center [387, 194] width 84 height 16
click at [318, 194] on p "Recruiting / Talent" at bounding box center [309, 193] width 49 height 9
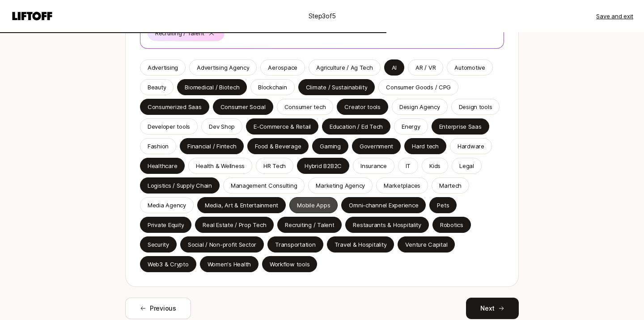
scroll to position [274, 0]
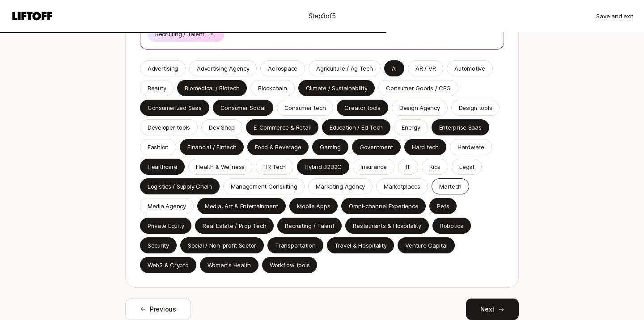
click at [452, 184] on p "Martech" at bounding box center [450, 186] width 22 height 9
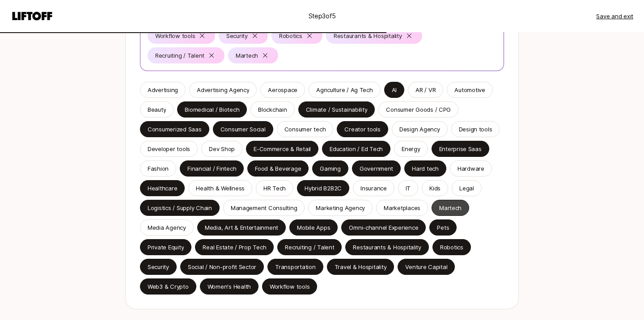
scroll to position [249, 0]
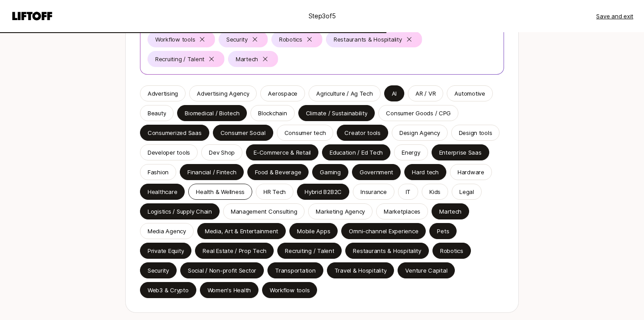
click at [234, 192] on p "Health & Wellness" at bounding box center [220, 191] width 49 height 9
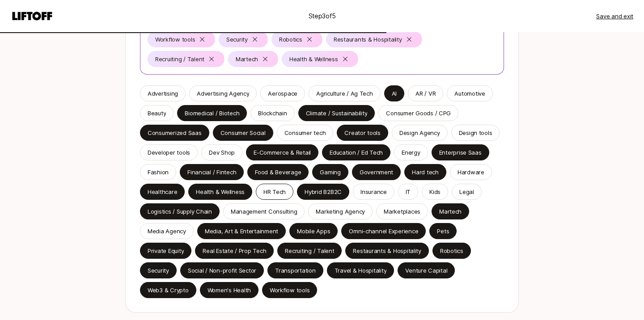
click at [265, 193] on p "HR Tech" at bounding box center [274, 191] width 22 height 9
click at [409, 157] on p "Energy" at bounding box center [411, 152] width 18 height 9
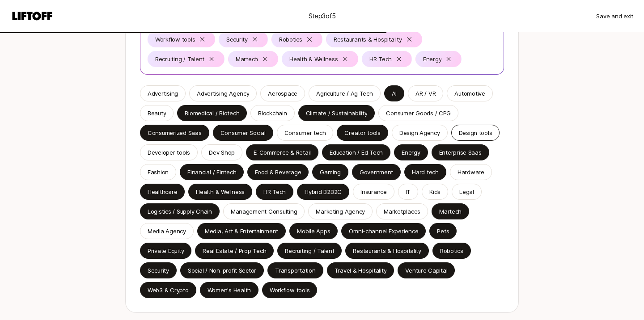
click at [466, 133] on p "Design tools" at bounding box center [476, 132] width 34 height 9
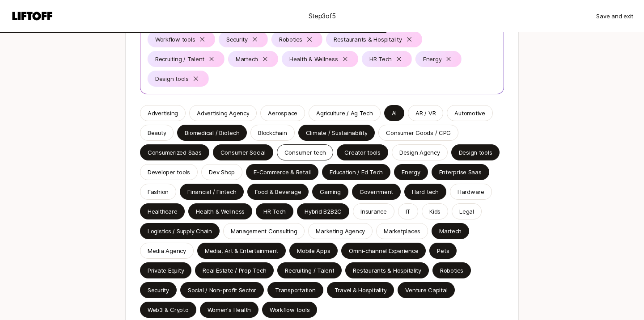
click at [290, 151] on p "Consumer tech" at bounding box center [305, 152] width 42 height 9
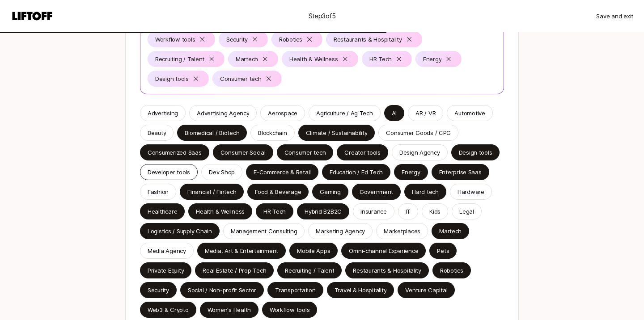
click at [180, 175] on p "Developer tools" at bounding box center [169, 172] width 42 height 9
click at [186, 173] on p "Developer tools" at bounding box center [169, 172] width 42 height 9
click at [168, 190] on div "Fashion" at bounding box center [158, 192] width 36 height 16
click at [319, 120] on div "Agriculture / Ag Tech" at bounding box center [345, 113] width 72 height 16
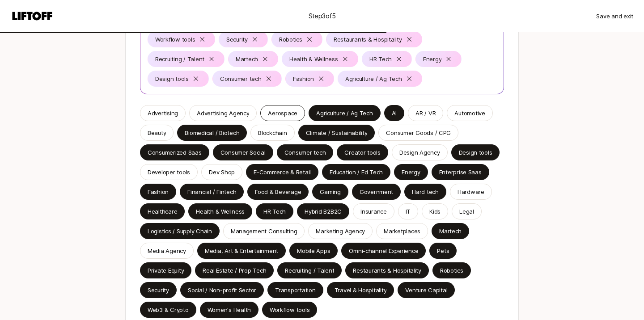
click at [276, 116] on p "Aerospace" at bounding box center [283, 113] width 30 height 9
click at [235, 116] on p "Advertising Agency" at bounding box center [223, 113] width 52 height 9
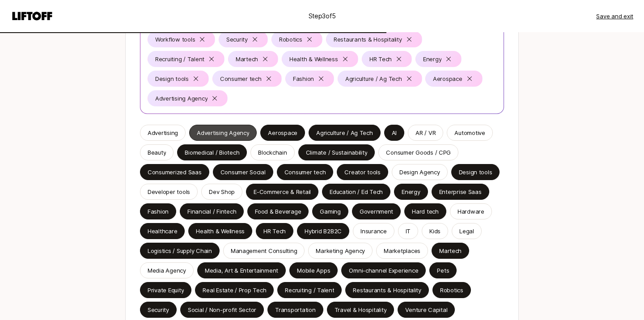
click at [223, 131] on p "Advertising Agency" at bounding box center [223, 132] width 52 height 9
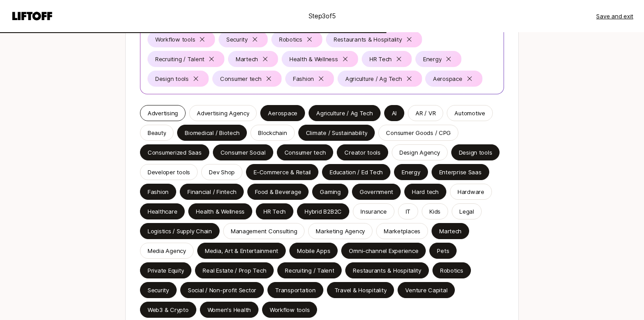
click at [168, 116] on p "Advertising" at bounding box center [163, 113] width 30 height 9
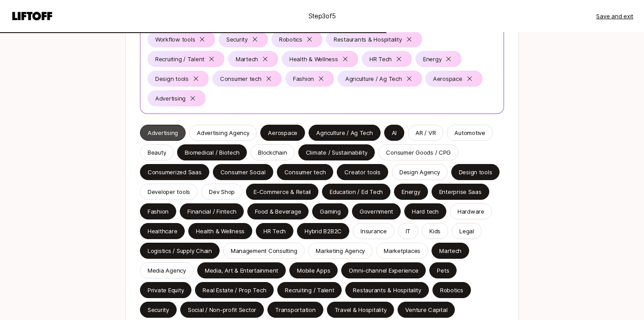
click at [167, 133] on p "Advertising" at bounding box center [163, 132] width 30 height 9
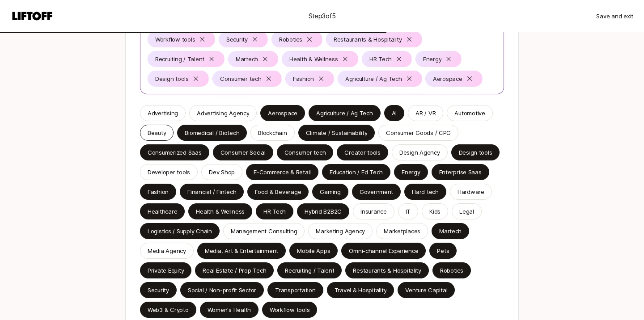
click at [165, 129] on p "Beauty" at bounding box center [157, 132] width 18 height 9
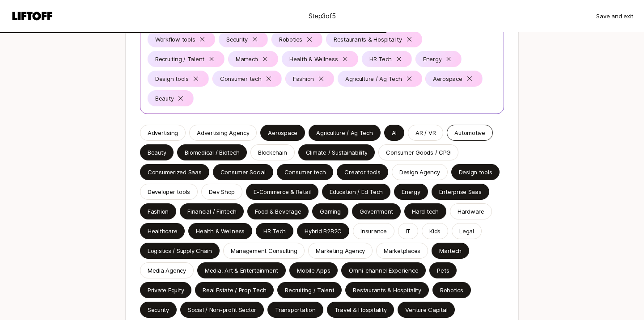
click at [454, 131] on p "Automotive" at bounding box center [469, 132] width 30 height 9
click at [454, 132] on p "Automotive" at bounding box center [469, 132] width 30 height 9
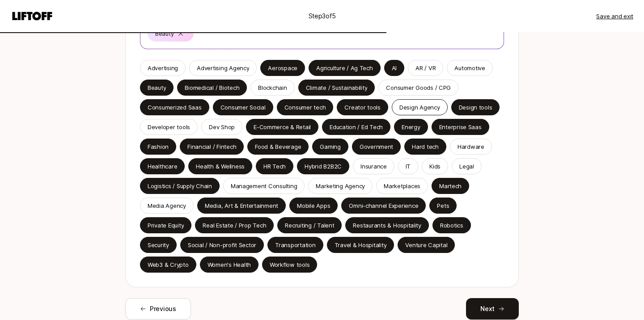
scroll to position [318, 0]
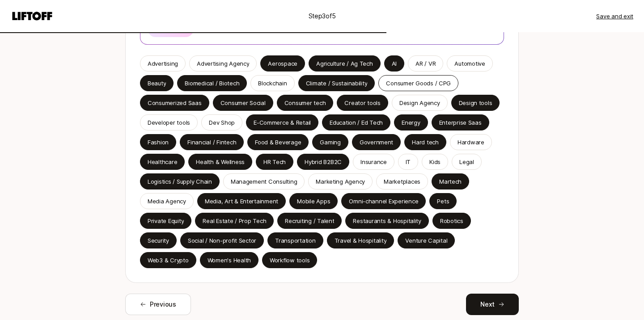
click at [430, 90] on div "Consumer Goods / CPG" at bounding box center [418, 83] width 80 height 16
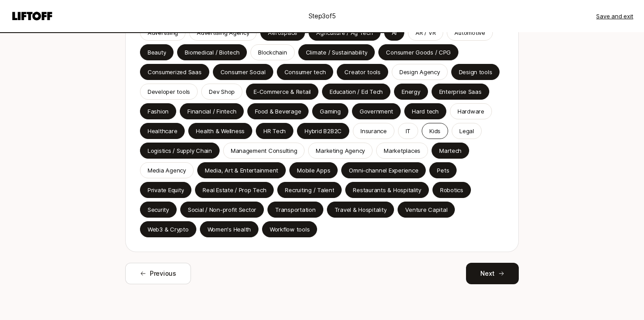
click at [437, 132] on p "Kids" at bounding box center [434, 131] width 11 height 9
click at [381, 133] on p "Insurance" at bounding box center [373, 131] width 26 height 9
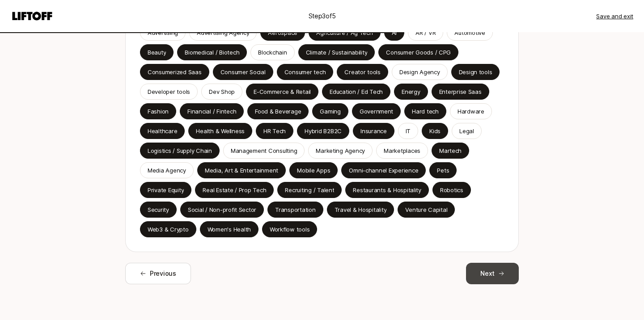
click at [494, 270] on button "Next" at bounding box center [492, 273] width 53 height 21
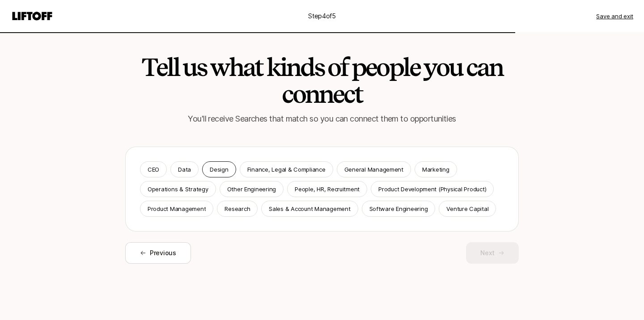
click at [205, 170] on div "Design" at bounding box center [219, 169] width 34 height 16
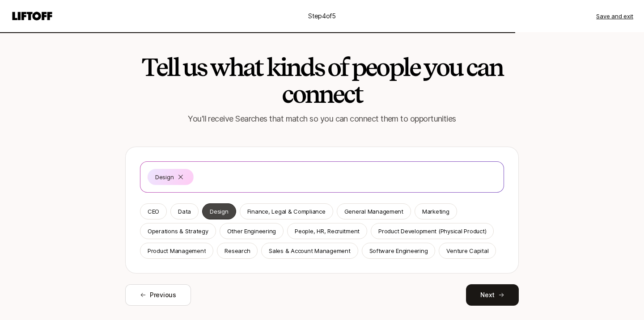
scroll to position [21, 0]
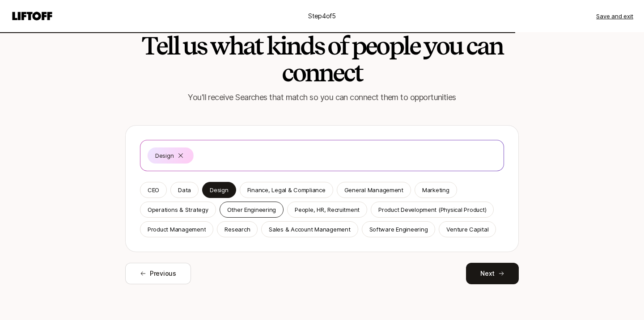
click at [243, 209] on p "Other Engineering" at bounding box center [251, 209] width 49 height 9
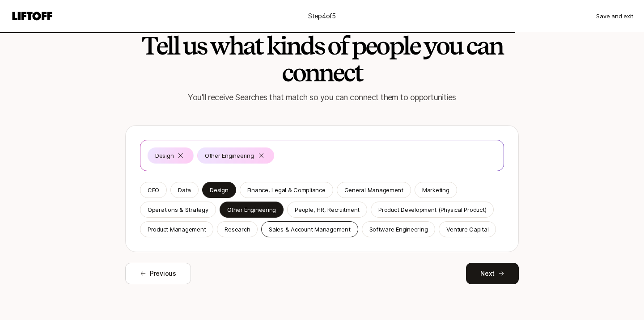
click at [276, 230] on p "Sales & Account Management" at bounding box center [309, 229] width 81 height 9
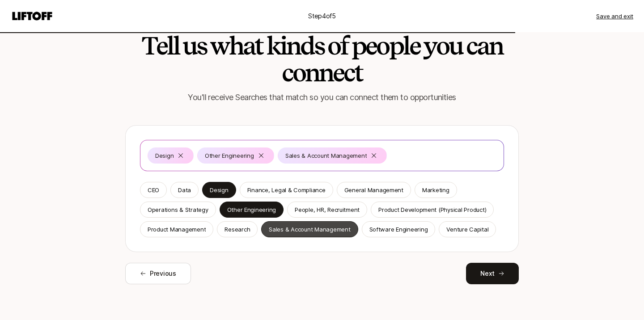
click at [275, 230] on p "Sales & Account Management" at bounding box center [309, 229] width 81 height 9
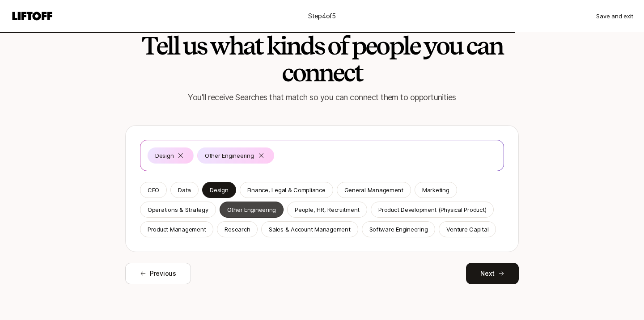
click at [252, 217] on div "Other Engineering" at bounding box center [252, 210] width 64 height 16
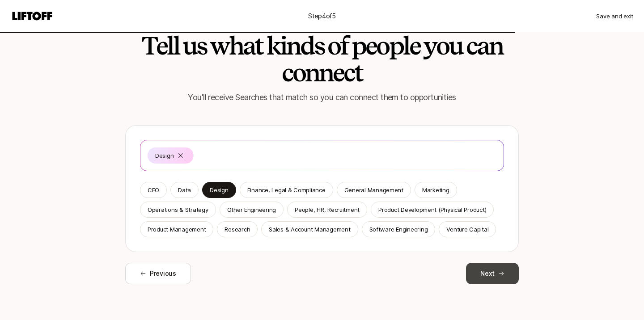
click at [478, 280] on button "Next" at bounding box center [492, 273] width 53 height 21
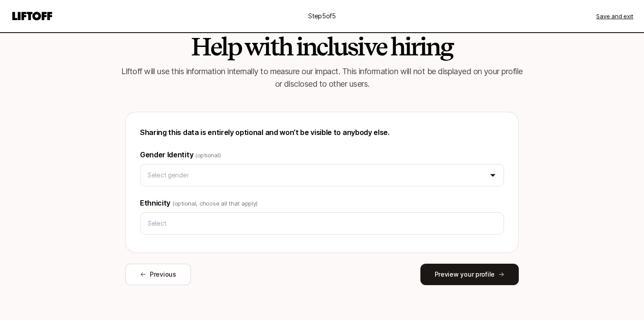
scroll to position [21, 0]
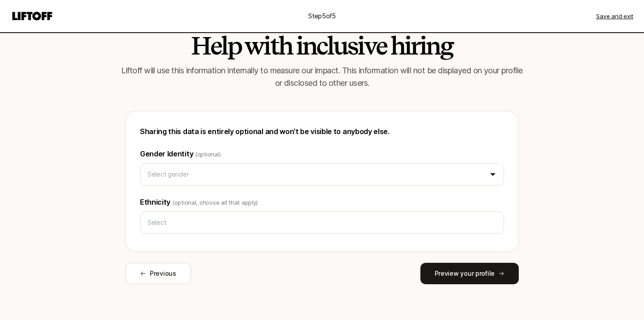
click at [453, 187] on div "Sharing this data is entirely optional and won’t be visible to anybody else. Ge…" at bounding box center [322, 182] width 364 height 112
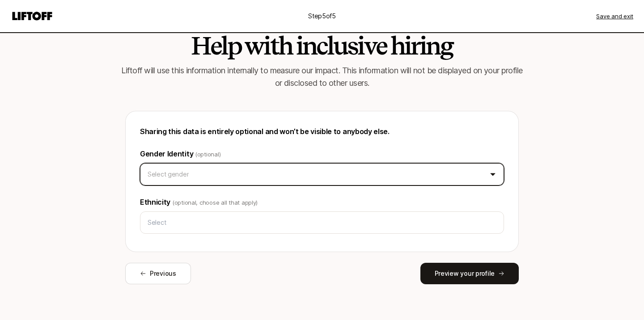
click at [451, 182] on html "Step 5 of 5 Save and exit Help with inclusive hiring Liftoff will use this info…" at bounding box center [322, 139] width 644 height 320
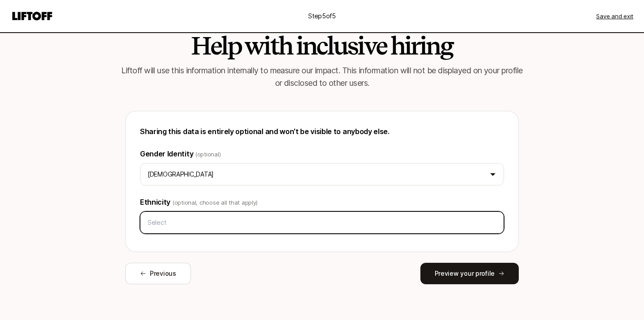
click at [431, 225] on input "text" at bounding box center [322, 223] width 356 height 16
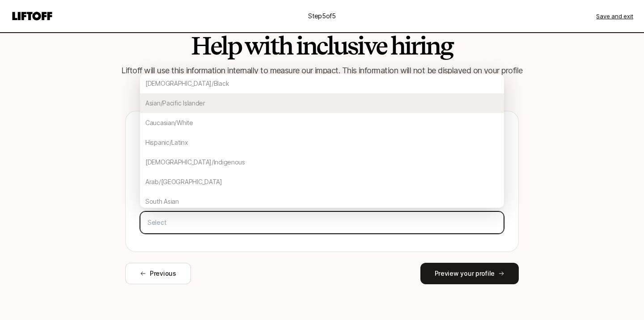
click at [406, 107] on div "Asian/Pacific Islander" at bounding box center [322, 103] width 364 height 20
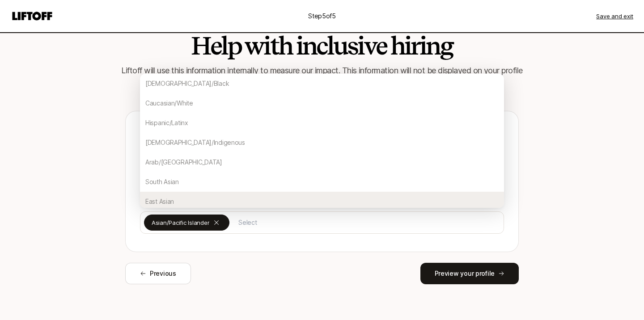
click at [533, 233] on div "Help with inclusive hiring Liftoff will use this information internally to meas…" at bounding box center [321, 165] width 515 height 309
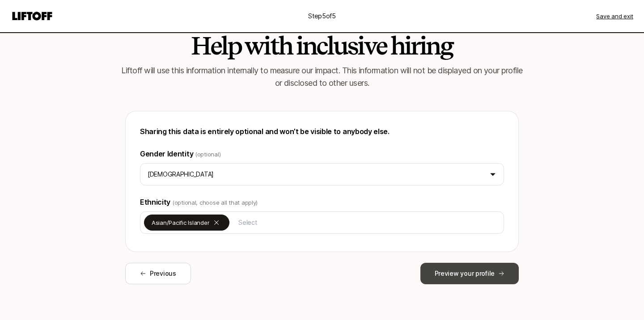
click at [478, 270] on button "Preview your profile" at bounding box center [469, 273] width 98 height 21
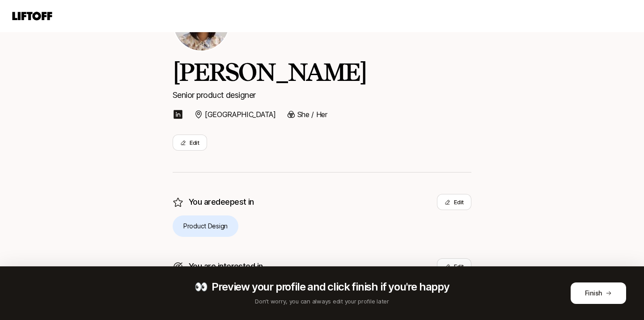
scroll to position [209, 0]
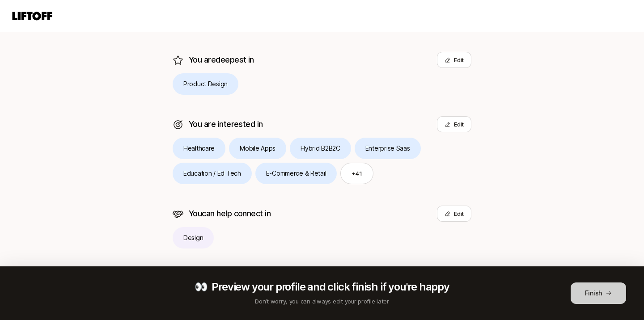
click at [577, 291] on button "Finish" at bounding box center [598, 293] width 55 height 21
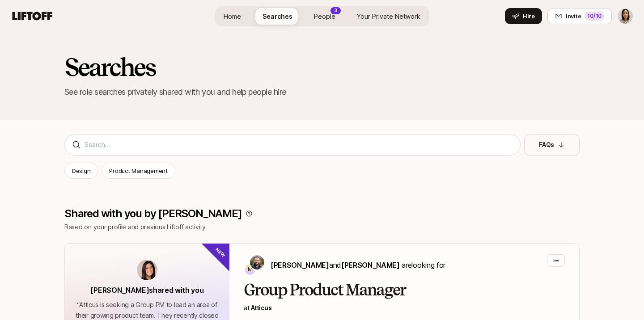
click at [323, 12] on span "People" at bounding box center [324, 16] width 21 height 9
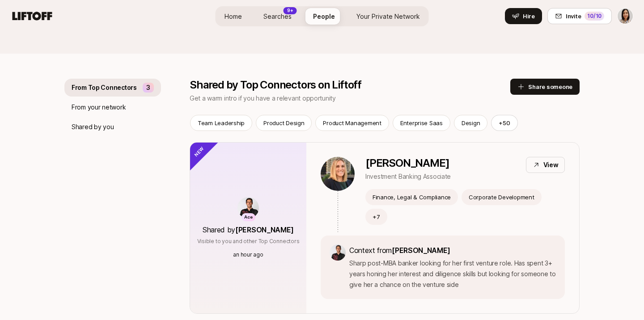
scroll to position [41, 0]
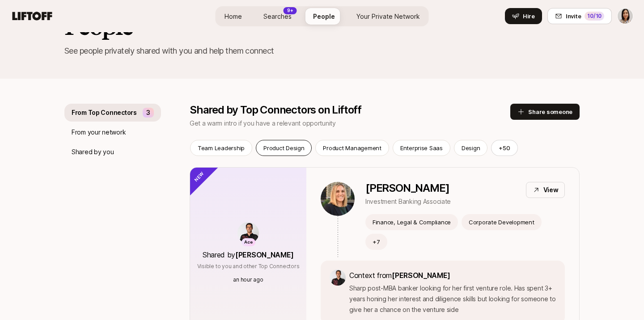
click at [275, 149] on p "Product Design" at bounding box center [283, 148] width 41 height 9
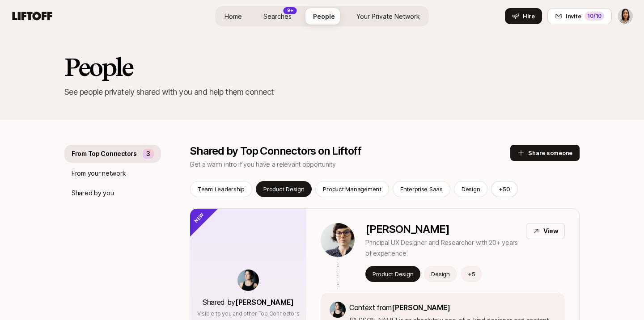
click at [281, 16] on span "Searches" at bounding box center [277, 16] width 28 height 9
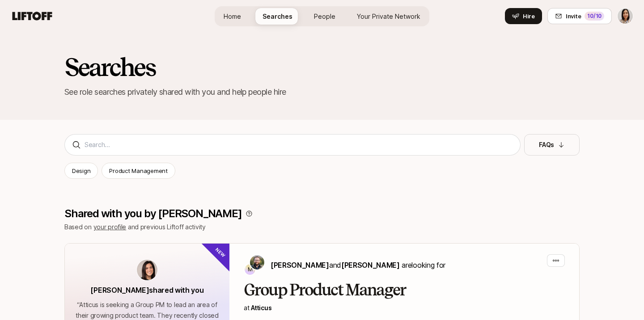
click at [359, 13] on span "Your Private Network" at bounding box center [388, 16] width 63 height 9
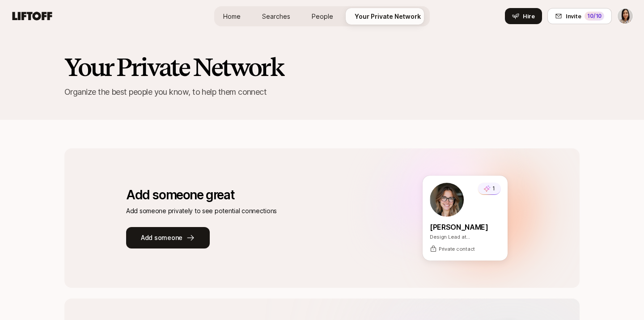
click at [317, 21] on link "People" at bounding box center [323, 16] width 36 height 17
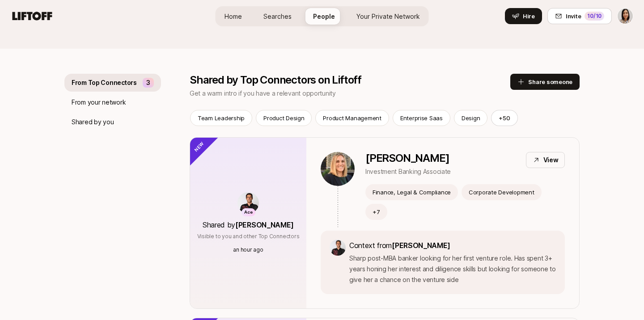
scroll to position [116, 0]
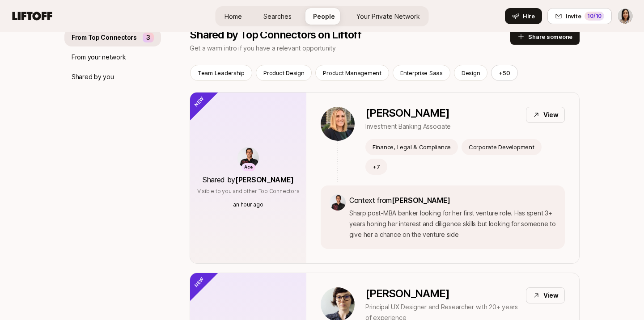
click at [233, 20] on span "Home" at bounding box center [232, 16] width 17 height 9
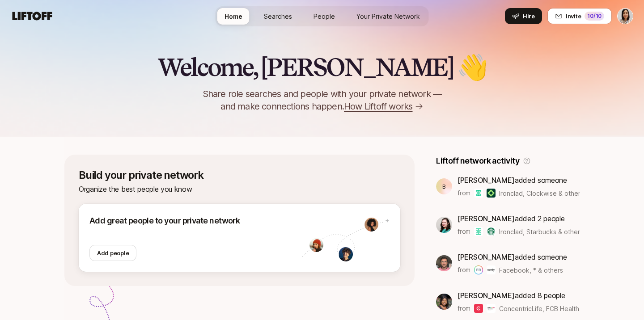
click at [628, 17] on html "Home Searches People Your Private Network Hire Home Searches People Your Privat…" at bounding box center [322, 160] width 644 height 320
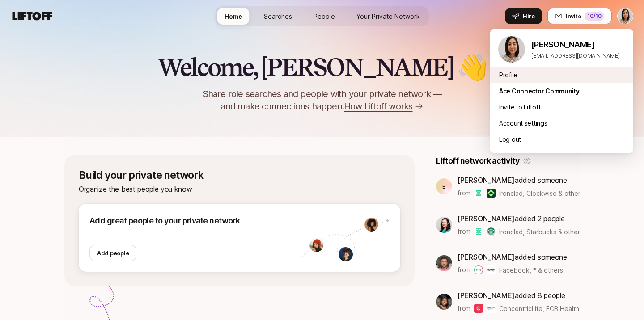
click at [553, 70] on div "Profile" at bounding box center [561, 75] width 143 height 16
